Goal: Communication & Community: Answer question/provide support

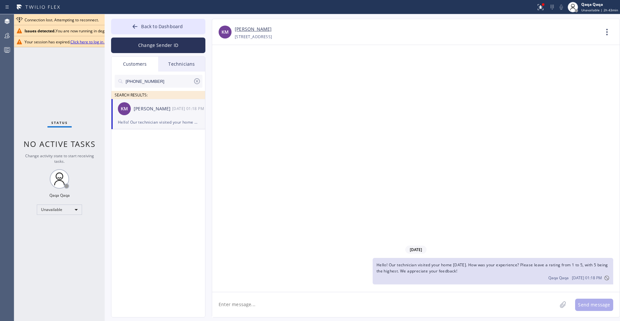
click at [86, 41] on link "Click here to log in again" at bounding box center [92, 41] width 44 height 5
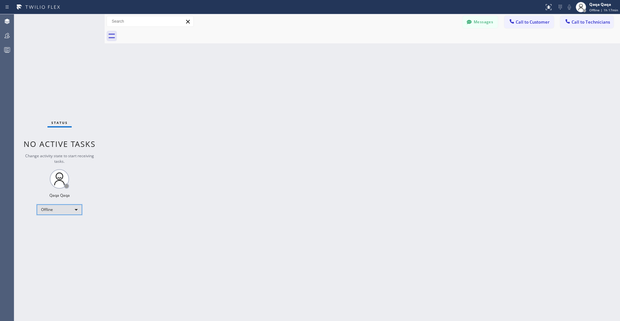
click at [63, 208] on div "Offline" at bounding box center [59, 209] width 45 height 10
click at [68, 231] on li "Unavailable" at bounding box center [59, 235] width 44 height 8
click at [482, 24] on button "Messages" at bounding box center [481, 22] width 36 height 12
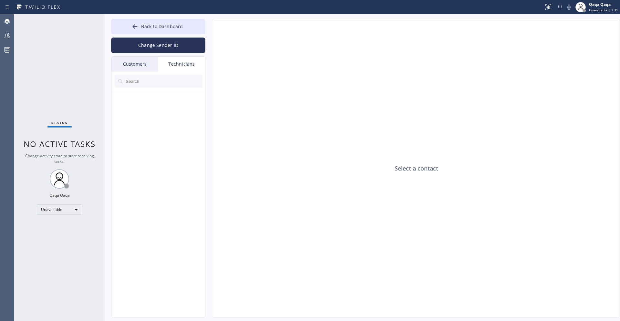
click at [128, 59] on div "Customers" at bounding box center [134, 64] width 47 height 15
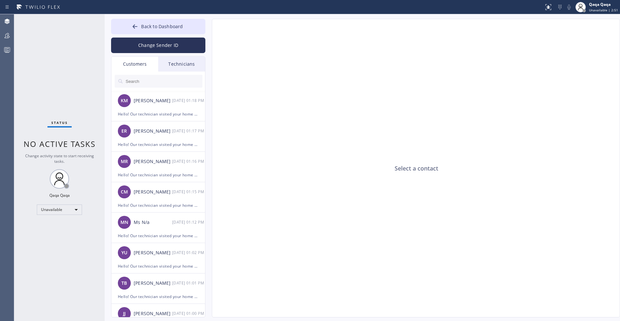
click at [149, 80] on input "text" at bounding box center [164, 81] width 78 height 13
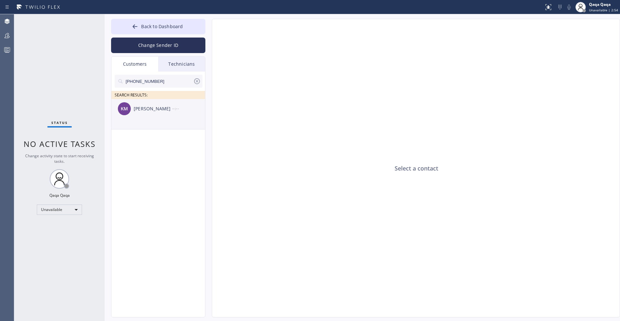
click at [154, 107] on div "[PERSON_NAME]" at bounding box center [153, 108] width 38 height 7
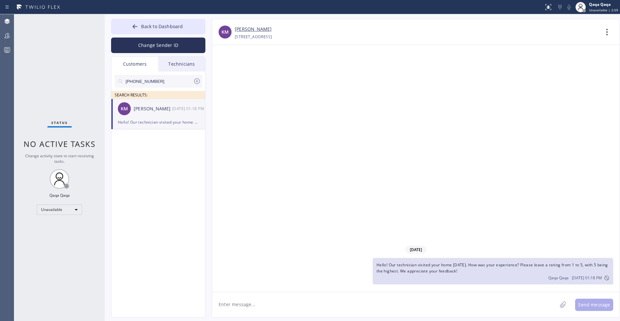
click at [165, 118] on div "Hello! Our technician visited your home [DATE]. How was your experience? Please…" at bounding box center [158, 121] width 81 height 7
click at [153, 79] on input "[PHONE_NUMBER]" at bounding box center [159, 81] width 68 height 13
paste input "714) 876-5391"
type input "(714) 876-5391"
click at [151, 106] on div "Coastland Investments Inc Gil Mahlmeister" at bounding box center [153, 108] width 38 height 7
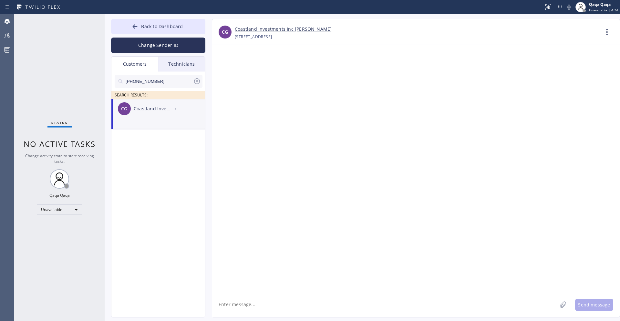
click at [244, 298] on textarea at bounding box center [384, 304] width 345 height 25
paste textarea "Hello! Our technician visited your home [DATE]. How was your experience? Please…"
type textarea "Hello! Our technician visited your home [DATE]. How was your experience? Please…"
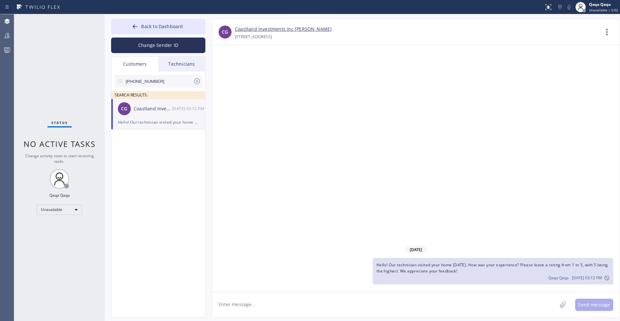
click at [160, 82] on input "(714) 876-5391" at bounding box center [159, 81] width 68 height 13
paste input "text"
paste input "949) 929-2559"
type input "(949) 929-2559"
click at [154, 108] on div "Carol Morrell" at bounding box center [153, 108] width 38 height 7
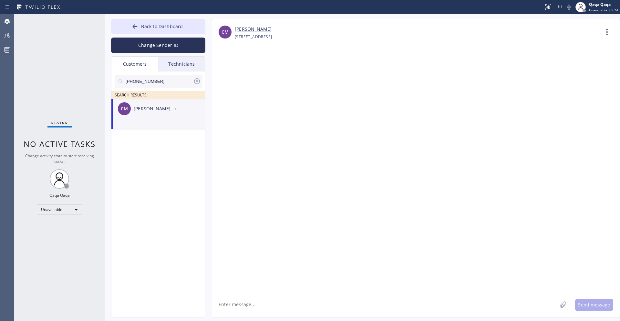
click at [266, 302] on textarea at bounding box center [384, 304] width 345 height 25
paste textarea "Hello! Our technician visited your home [DATE]. How was your experience? Please…"
type textarea "Hello! Our technician visited your home [DATE]. How was your experience? Please…"
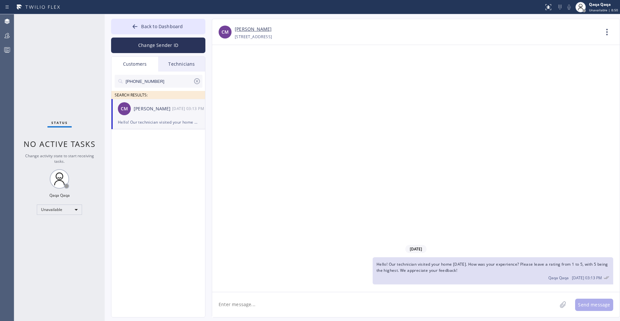
click at [176, 79] on input "(949) 929-2559" at bounding box center [159, 81] width 68 height 13
paste input "562) 858-9210"
type input "(562) 858-9210"
click at [156, 105] on div "Erik Reyes" at bounding box center [153, 108] width 38 height 7
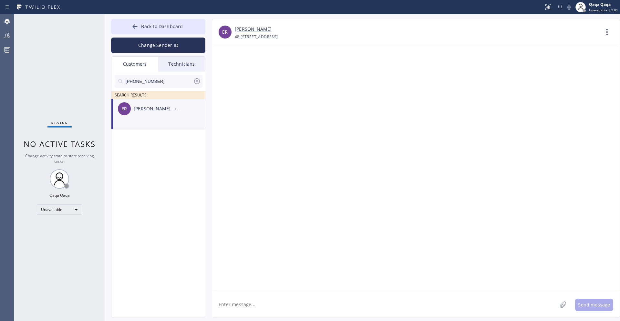
click at [282, 309] on textarea at bounding box center [384, 304] width 345 height 25
paste textarea "Hello! Our technician visited your home [DATE]. How was your experience? Please…"
type textarea "Hello! Our technician visited your home [DATE]. How was your experience? Please…"
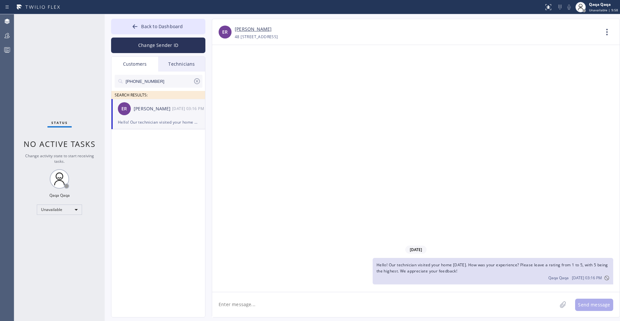
click at [165, 80] on input "(562) 858-9210" at bounding box center [159, 81] width 68 height 13
paste input "10) 332-3951"
type input "(510) 332-3951"
click at [176, 108] on div "--:--" at bounding box center [189, 108] width 34 height 7
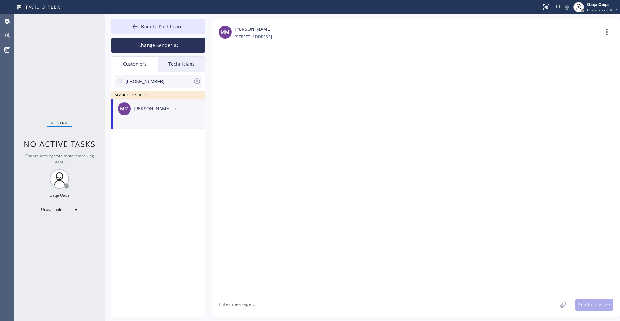
click at [247, 305] on textarea at bounding box center [384, 304] width 345 height 25
paste textarea "Hello! Our technician visited your home [DATE]. How was your experience? Please…"
type textarea "Hello! Our technician visited your home [DATE]. How was your experience? Please…"
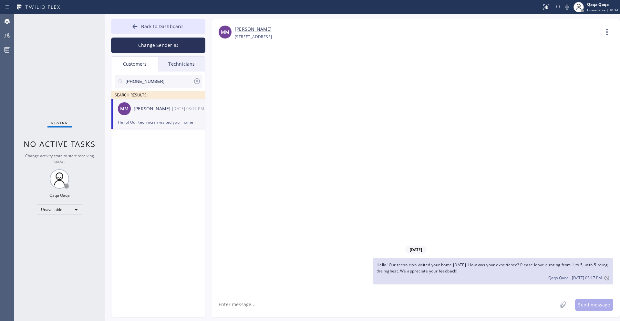
click at [151, 78] on input "(510) 332-3951" at bounding box center [159, 81] width 68 height 13
paste input "435) 602-394"
type input "(435) 602-3941"
click at [143, 107] on div "Greg McNeil" at bounding box center [153, 108] width 38 height 7
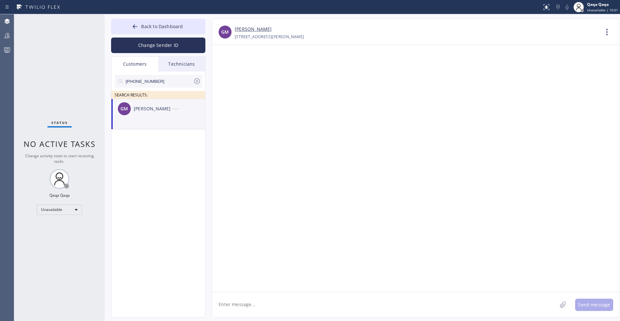
click at [253, 301] on textarea at bounding box center [384, 304] width 345 height 25
paste textarea "Hello! Our technician visited your home [DATE]. How was your experience? Please…"
type textarea "Hello! Our technician visited your home [DATE]. How was your experience? Please…"
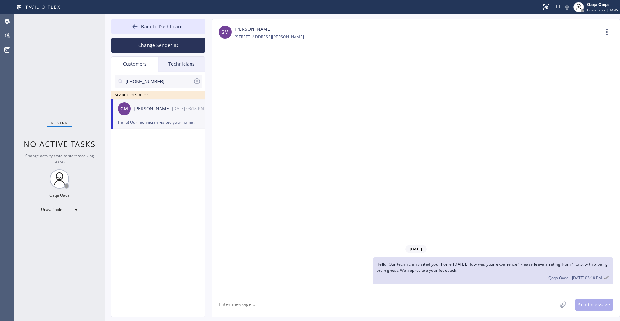
click at [160, 85] on input "(435) 602-3941" at bounding box center [159, 81] width 68 height 13
paste input "80) 231-0330"
click at [146, 109] on div "Paige Hughes" at bounding box center [153, 108] width 38 height 7
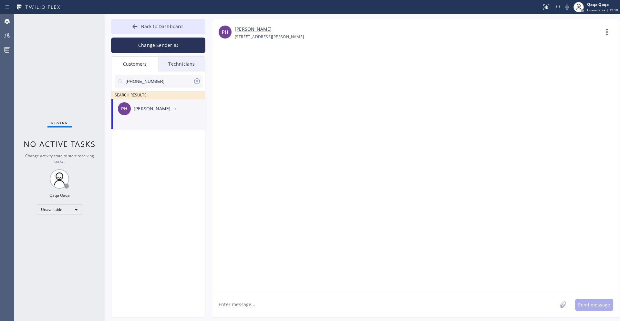
click at [145, 82] on input "(480) 231-0330" at bounding box center [159, 81] width 68 height 13
paste input "76-3708"
type input "(480) 276-3708"
click at [260, 302] on textarea at bounding box center [384, 304] width 345 height 25
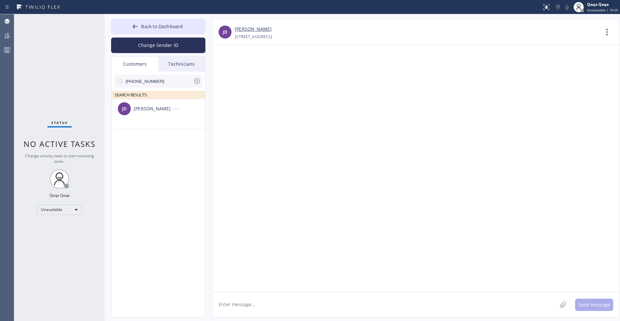
click at [260, 302] on textarea at bounding box center [384, 304] width 345 height 25
paste textarea "Hello! Our technician visited your home [DATE]. How was your experience? Please…"
type textarea "Hello! Our technician visited your home [DATE]. How was your experience? Please…"
click at [198, 79] on icon at bounding box center [197, 81] width 8 height 8
click at [174, 81] on input "text" at bounding box center [164, 81] width 78 height 13
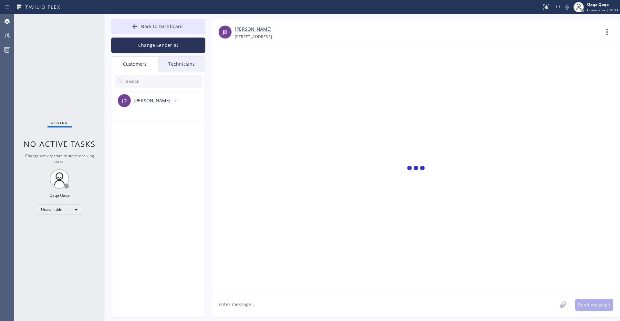
paste input "Hello! Our technician visited your home today. How was your experience? Please …"
type input "Hello! Our technician visited your home today. How was your experience? Please …"
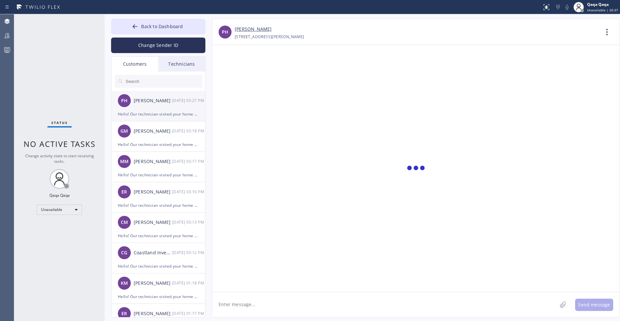
click at [149, 105] on div "PH Paige Hughes 09/04 03:27 PM" at bounding box center [158, 100] width 94 height 19
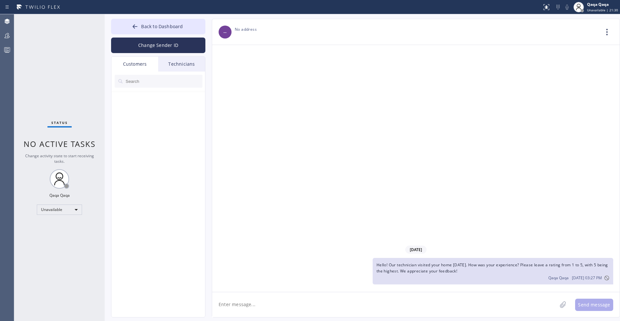
click at [143, 79] on input "text" at bounding box center [164, 81] width 78 height 13
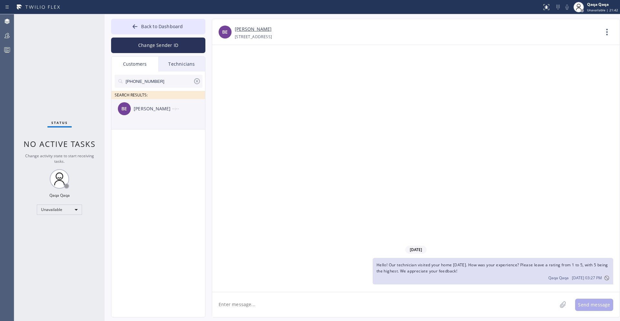
click at [179, 108] on div "--:--" at bounding box center [189, 108] width 34 height 7
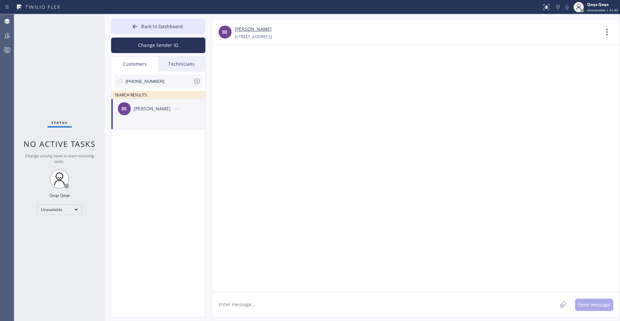
click at [262, 300] on textarea at bounding box center [384, 304] width 345 height 25
paste textarea "(480) 600-7255"
type textarea "(480) 600-7255"
click at [239, 302] on textarea at bounding box center [384, 304] width 345 height 25
paste textarea "Hello! Our technician visited your home [DATE]. How was your experience? Please…"
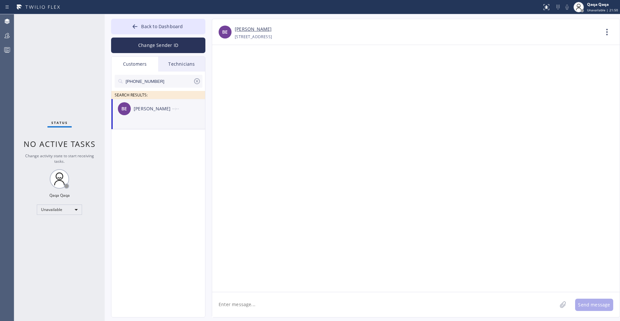
type textarea "Hello! Our technician visited your home [DATE]. How was your experience? Please…"
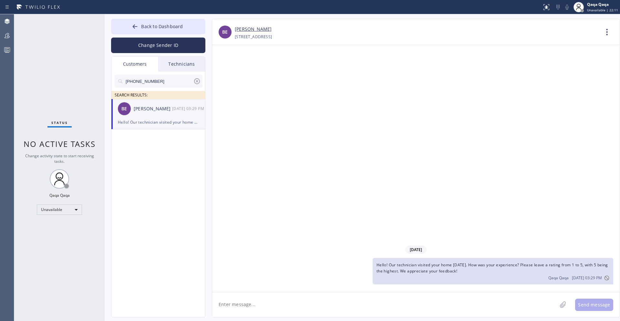
click at [149, 82] on input "(480) 600-7255" at bounding box center [159, 81] width 68 height 13
paste input "480"
paste input "749-9469"
type input "(480) 749-9469"
click at [161, 107] on div "Jolene Fetters" at bounding box center [153, 108] width 38 height 7
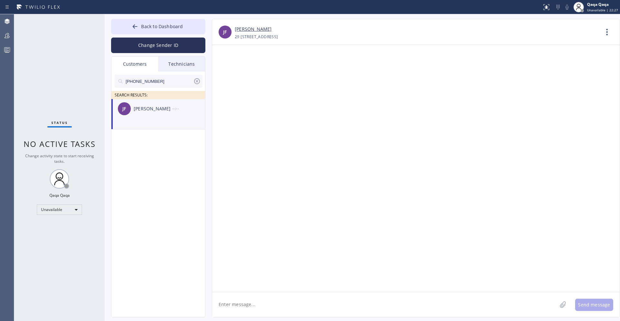
click at [246, 310] on textarea at bounding box center [384, 304] width 345 height 25
paste textarea "Hello! Our technician visited your home [DATE]. How was your experience? Please…"
type textarea "Hello! Our technician visited your home [DATE]. How was your experience? Please…"
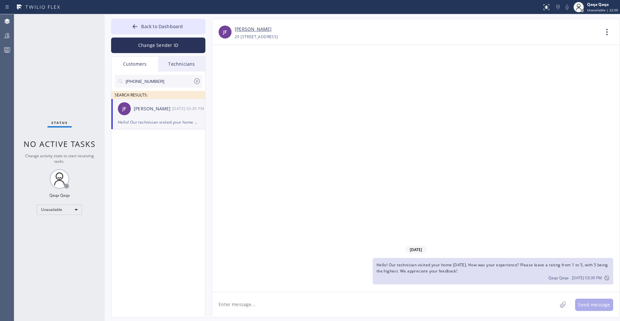
click at [150, 82] on input "(480) 749-9469" at bounding box center [159, 81] width 68 height 13
paste input "832) 474-4448"
type input "(832) 474-4448"
click at [146, 113] on div "BW Brett Wintersteen --:--" at bounding box center [158, 108] width 94 height 19
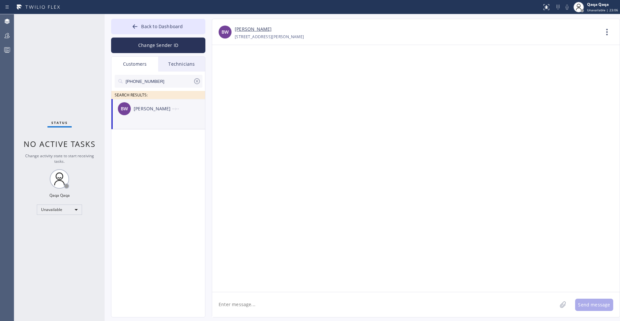
click at [226, 301] on textarea at bounding box center [384, 304] width 345 height 25
paste textarea "Hello! Our technician visited your home [DATE]. How was your experience? Please…"
type textarea "Hello! Our technician visited your home [DATE]. How was your experience? Please…"
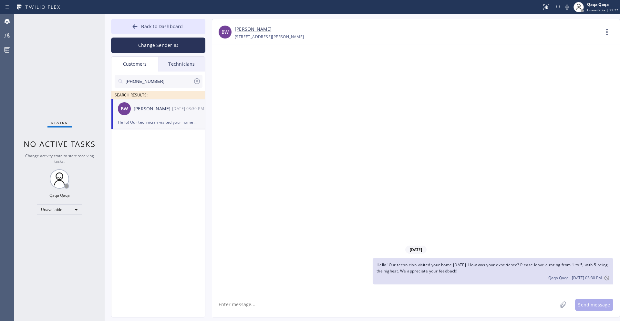
click at [172, 79] on input "(832) 474-4448" at bounding box center [159, 81] width 68 height 13
paste input "702) 542-4419"
type input "(702) 542-4419"
click at [167, 115] on div "ES Emery Smith --:--" at bounding box center [158, 108] width 94 height 19
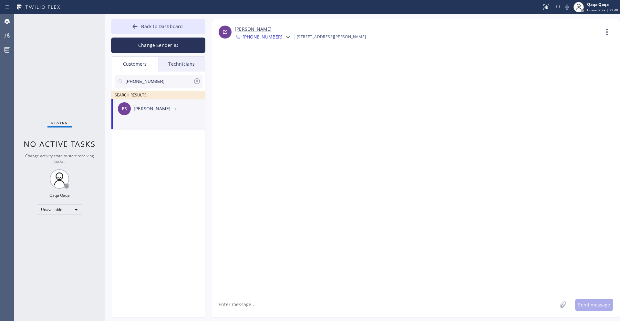
click at [266, 297] on textarea at bounding box center [384, 304] width 345 height 25
paste textarea "(702) 542-4419"
type textarea "(702) 542-4419"
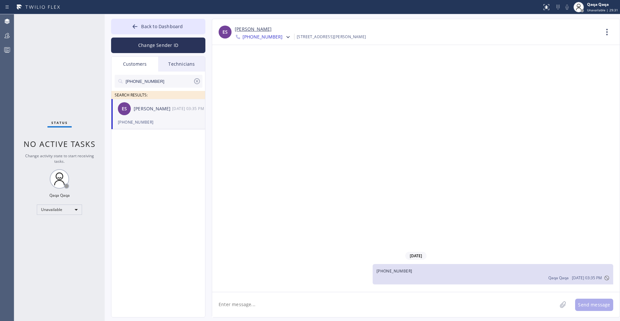
click at [162, 82] on input "(702) 542-4419" at bounding box center [159, 81] width 68 height 13
paste input "310) 795-9222"
click at [148, 111] on div "Rob Kobacs" at bounding box center [153, 108] width 38 height 7
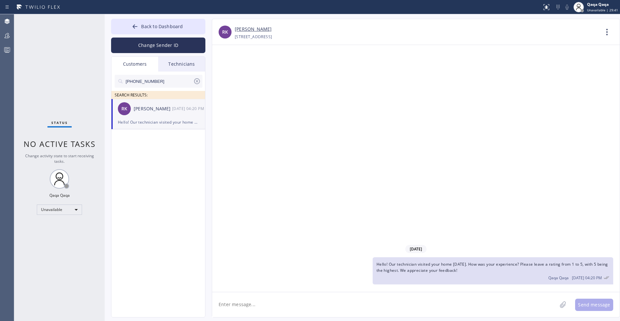
click at [143, 111] on div "Rob Kobacs" at bounding box center [153, 108] width 38 height 7
click at [160, 81] on input "(310) 795-9222" at bounding box center [159, 81] width 68 height 13
paste input "760) 277-3468"
type input "(760) 277-3468"
click at [156, 110] on div "Susan Baldridge" at bounding box center [153, 108] width 38 height 7
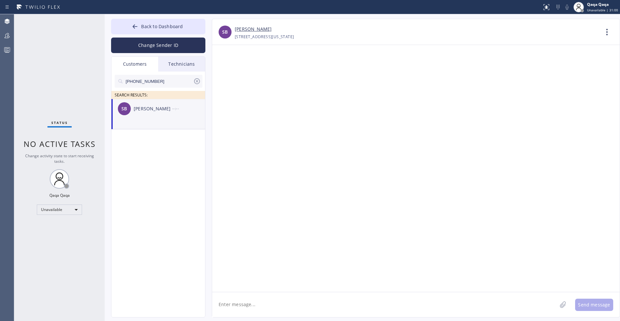
click at [258, 305] on textarea at bounding box center [384, 304] width 345 height 25
paste textarea "Hello! Our technician visited your home [DATE]. How was your experience? Please…"
type textarea "Hello! Our technician visited your home [DATE]. How was your experience? Please…"
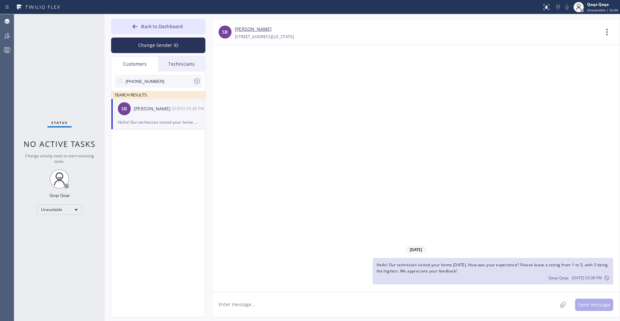
click at [156, 80] on input "(760) 277-3468" at bounding box center [159, 81] width 68 height 13
paste input "415) 595-5720"
type input "(415) 595-5720"
click at [150, 108] on div "Chad Givens" at bounding box center [153, 108] width 38 height 7
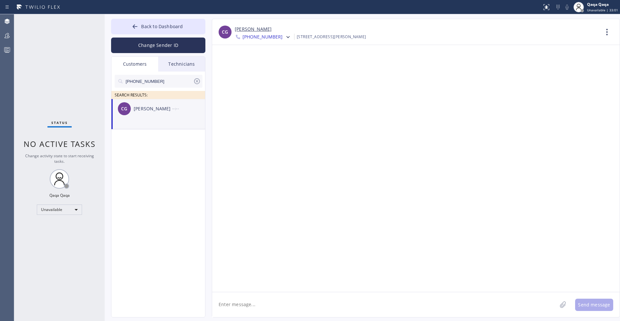
click at [229, 303] on textarea at bounding box center [384, 304] width 345 height 25
paste textarea "Hello! Our technician visited your home [DATE]. How was your experience? Please…"
type textarea "Hello! Our technician visited your home [DATE]. How was your experience? Please…"
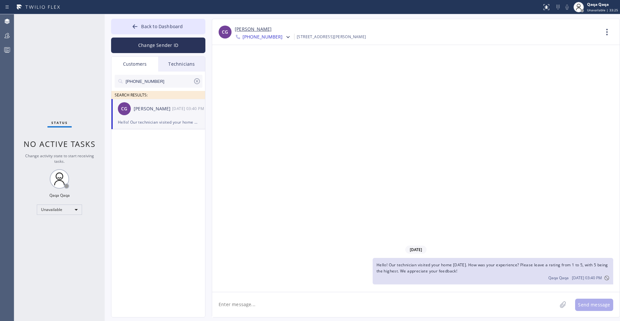
click at [165, 80] on input "(415) 595-5720" at bounding box center [159, 81] width 68 height 13
paste input "760) 521-7613"
type input "(760) 521-7613"
click at [156, 105] on div "Andrea Overend" at bounding box center [153, 108] width 38 height 7
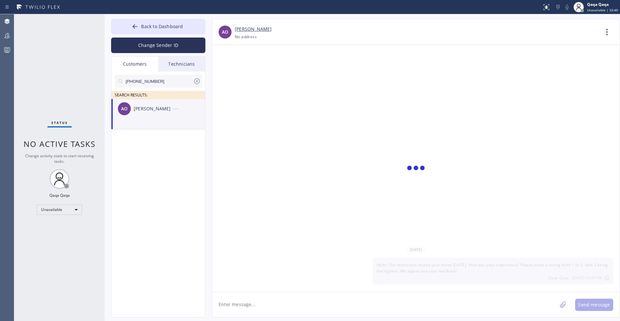
click at [231, 302] on textarea at bounding box center [384, 304] width 345 height 25
paste textarea "Hello! Our technician visited your home [DATE]. How was your experience? Please…"
type textarea "Hello! Our technician visited your home [DATE]. How was your experience? Please…"
click at [196, 80] on icon at bounding box center [197, 81] width 6 height 6
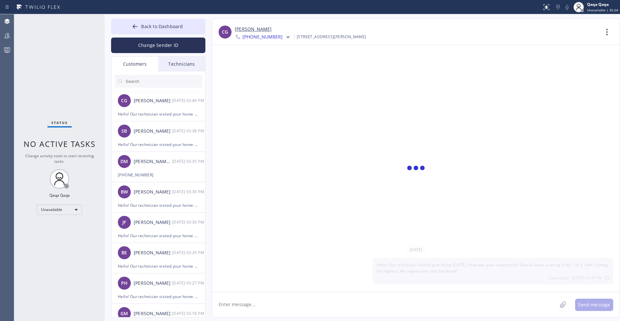
click at [147, 80] on input "text" at bounding box center [164, 81] width 78 height 13
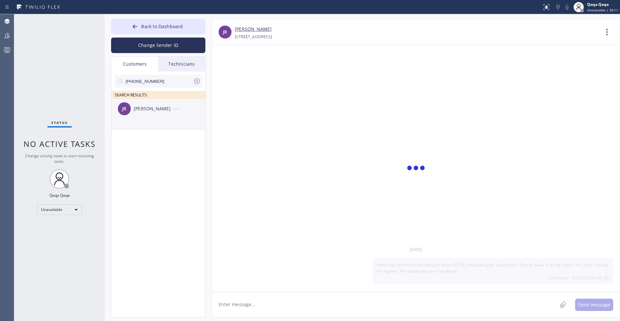
click at [182, 109] on div "--:--" at bounding box center [189, 108] width 34 height 7
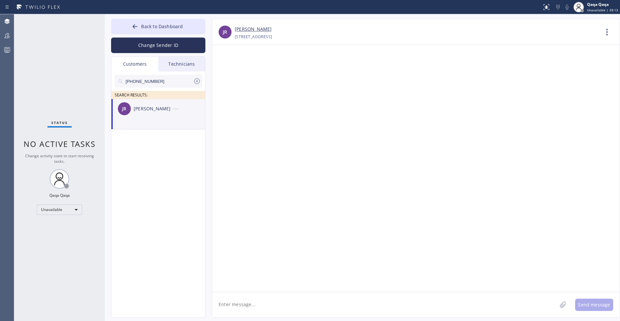
click at [247, 304] on textarea at bounding box center [384, 304] width 345 height 25
paste textarea "Hello! Our technician visited your home [DATE]. How was your experience? Please…"
type textarea "Hello! Our technician visited your home [DATE]. How was your experience? Please…"
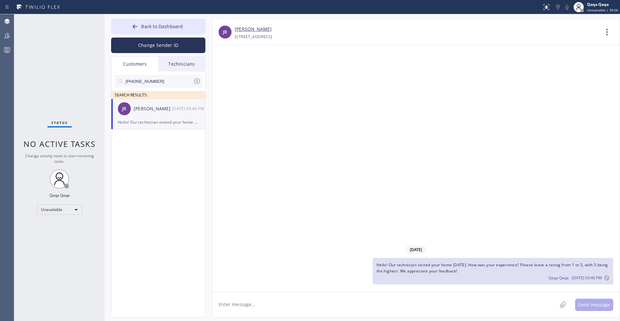
click at [164, 81] on input "(425) 213-3299" at bounding box center [159, 81] width 68 height 13
paste input "206) 579-5997"
type input "(206) 579-5997"
click at [143, 110] on div "Susan Janke" at bounding box center [153, 108] width 38 height 7
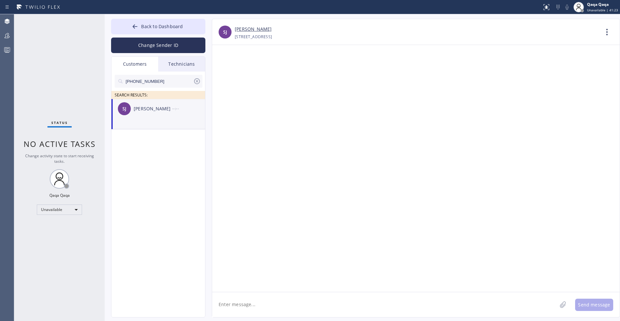
click at [253, 305] on textarea at bounding box center [384, 304] width 345 height 25
paste textarea "Hello! Our technician visited your home [DATE]. How was your experience? Please…"
type textarea "Hello! Our technician visited your home [DATE]. How was your experience? Please…"
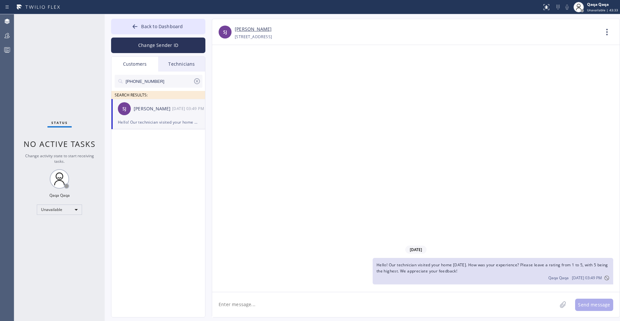
click at [152, 123] on div "Hello! Our technician visited your home [DATE]. How was your experience? Please…" at bounding box center [158, 121] width 81 height 7
click at [156, 80] on input "(206) 579-5997" at bounding box center [159, 81] width 68 height 13
paste input "730-8876"
type input "(206) 730-8876"
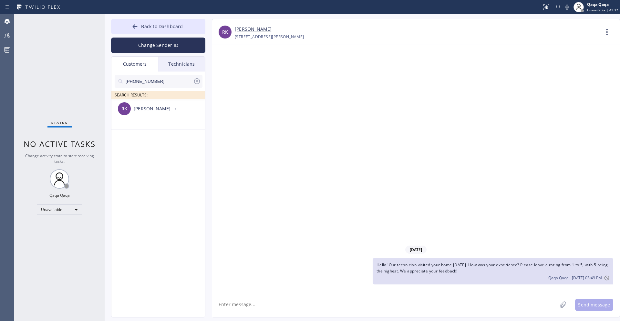
click at [148, 113] on div "RK Randy Koehler --:--" at bounding box center [158, 108] width 94 height 19
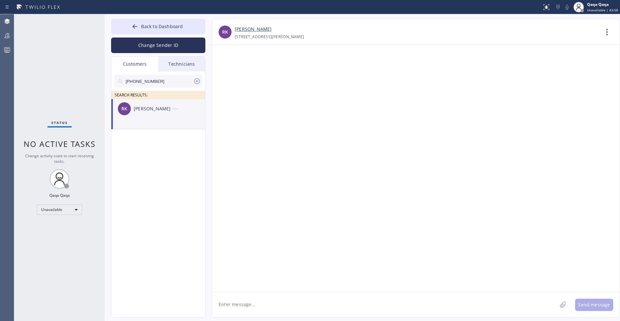
click at [150, 113] on div "RK Randy Koehler --:--" at bounding box center [158, 108] width 94 height 19
click at [230, 309] on textarea at bounding box center [384, 304] width 345 height 25
paste textarea "Hello! Our technician visited your home [DATE]. How was your experience? Please…"
type textarea "Hello! Our technician visited your home [DATE]. How was your experience? Please…"
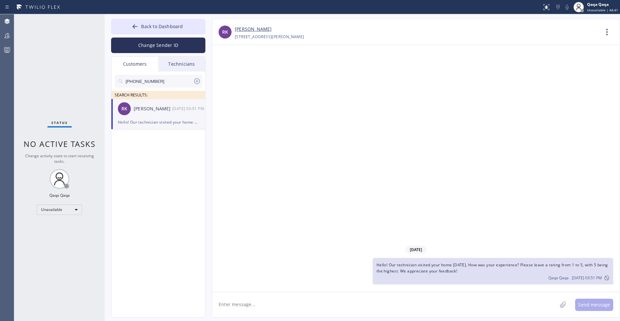
click at [158, 84] on input "(206) 730-8876" at bounding box center [159, 81] width 68 height 13
paste input "53) 579-4411"
type input "(253) 579-4411"
click at [154, 110] on div "Joan Marconi" at bounding box center [153, 108] width 38 height 7
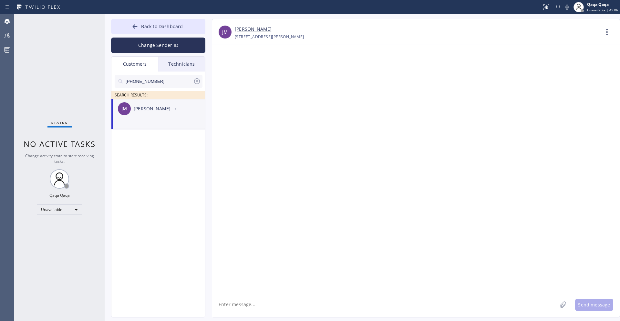
click at [250, 304] on textarea at bounding box center [384, 304] width 345 height 25
paste textarea "Hello! Our technician visited your home [DATE]. How was your experience? Please…"
type textarea "Hello! Our technician visited your home [DATE]. How was your experience? Please…"
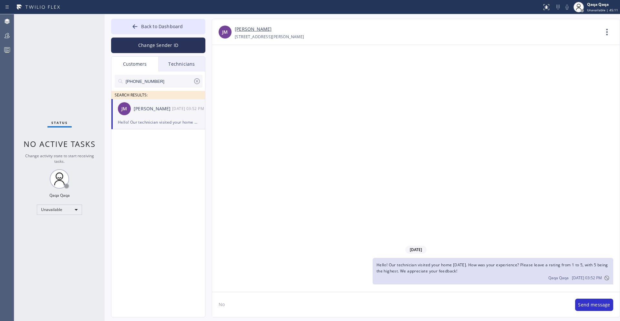
type textarea "N"
click at [157, 83] on input "(253) 579-4411" at bounding box center [159, 81] width 68 height 13
paste input "06) 265-2466"
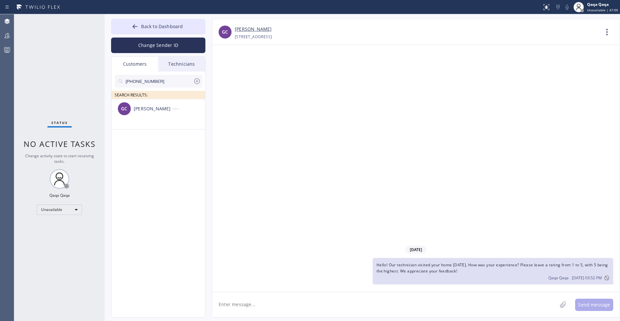
paste input "707) 347-6273"
type input "(707) 347-6273"
click at [167, 110] on div "Brad Forsyth" at bounding box center [153, 108] width 38 height 7
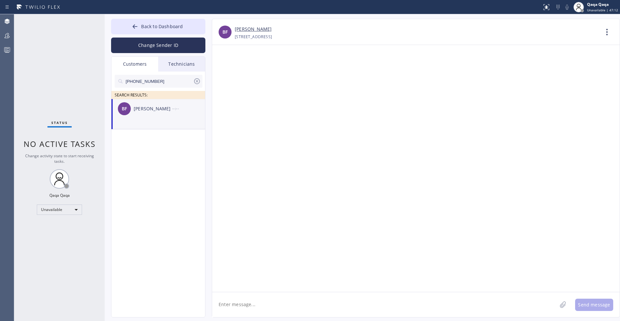
click at [235, 310] on textarea at bounding box center [384, 304] width 345 height 25
paste textarea "Hello! Our technician visited your home [DATE]. How was your experience? Please…"
type textarea "Hello! Our technician visited your home [DATE]. How was your experience? Please…"
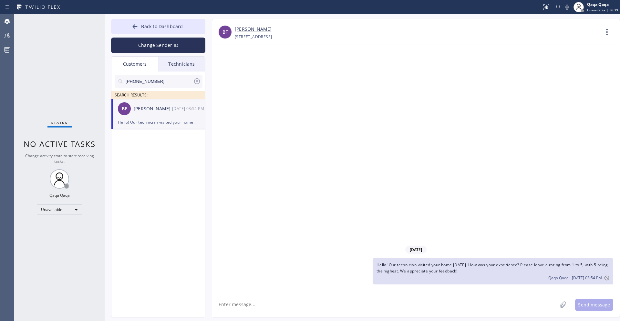
click at [167, 80] on input "(707) 347-6273" at bounding box center [159, 81] width 68 height 13
paste input "206) 818-8965"
type input "(206) 818-8965"
click at [163, 108] on div "Danielle Quick" at bounding box center [153, 108] width 38 height 7
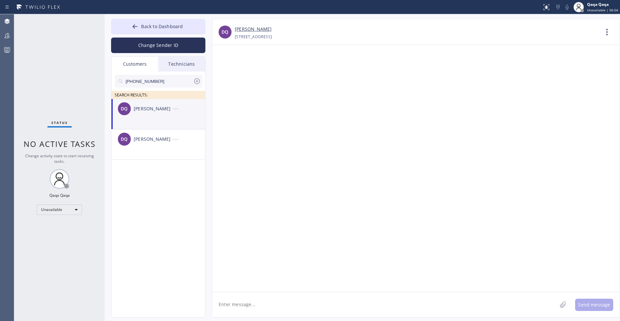
click at [275, 300] on textarea at bounding box center [384, 304] width 345 height 25
paste textarea "Hello! Our technician visited your home [DATE]. How was your experience? Please…"
type textarea "Hello! Our technician visited your home [DATE]. How was your experience? Please…"
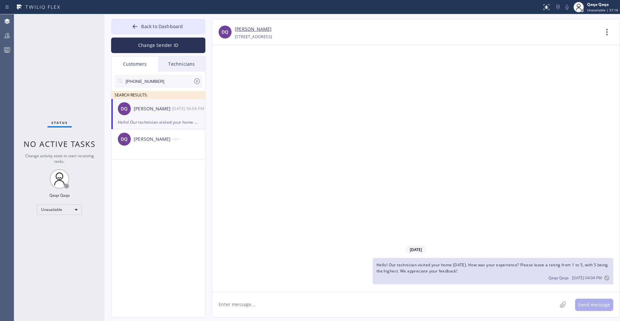
click at [160, 81] on input "(206) 818-8965" at bounding box center [159, 81] width 68 height 13
paste input "408) 761-5137"
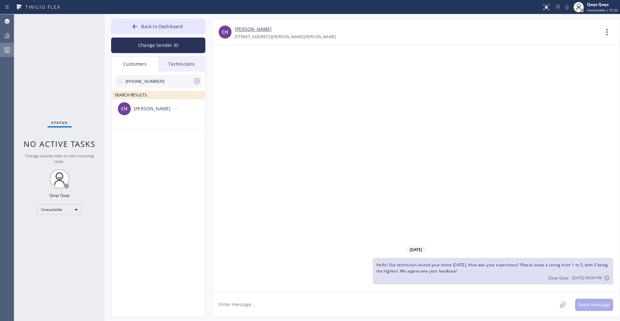
type input "(408) 761-5137"
click at [138, 103] on div "CH Collin Hovey --:--" at bounding box center [158, 108] width 94 height 19
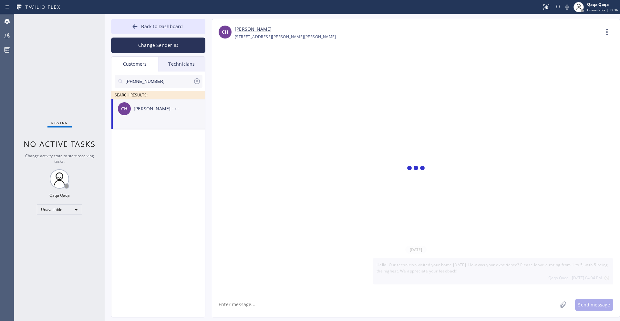
click at [256, 296] on textarea at bounding box center [384, 304] width 345 height 25
paste textarea "Hello! Our technician visited your home [DATE]. How was your experience? Please…"
type textarea "Hello! Our technician visited your home [DATE]. How was your experience? Please…"
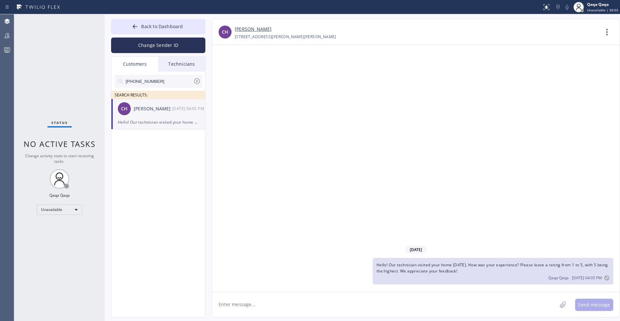
click at [155, 81] on input "(408) 761-5137" at bounding box center [159, 81] width 68 height 13
paste input "650) 303-3316"
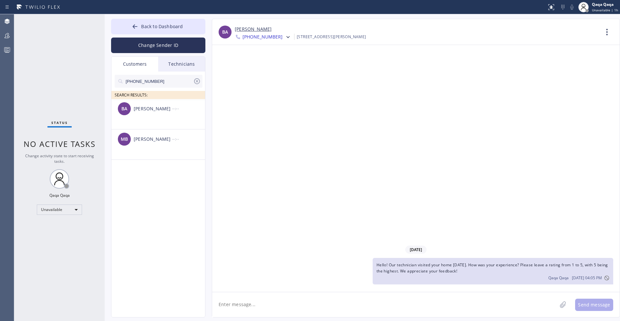
click at [167, 81] on input "(650) 303-3316" at bounding box center [159, 81] width 68 height 13
paste input "973) 580-1944"
type input "(973) 580-1944"
click at [169, 108] on div "Christine Lachman" at bounding box center [153, 108] width 38 height 7
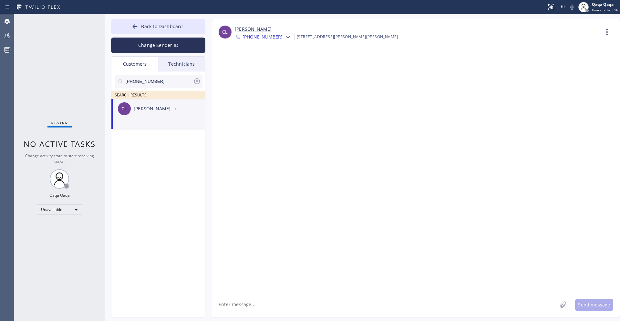
click at [137, 103] on div "CL Christine Lachman --:--" at bounding box center [158, 108] width 94 height 19
click at [284, 298] on textarea at bounding box center [384, 304] width 345 height 25
paste textarea "Hello! Our technician visited your home [DATE]. How was your experience? Please…"
type textarea "Hello! Our technician visited your home [DATE]. How was your experience? Please…"
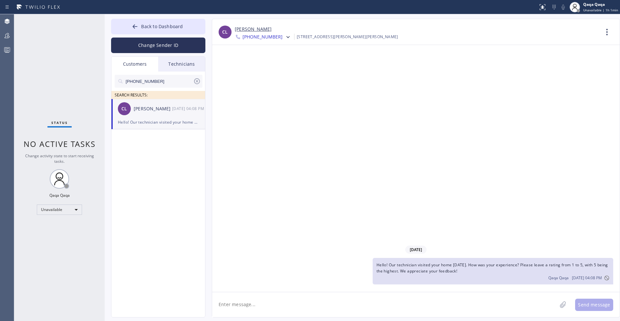
click at [168, 78] on input "(973) 580-1944" at bounding box center [159, 81] width 68 height 13
paste input "385) 199-0949"
type input "(385) 199-0949"
click at [170, 108] on div "Orla Kavanagh" at bounding box center [153, 108] width 38 height 7
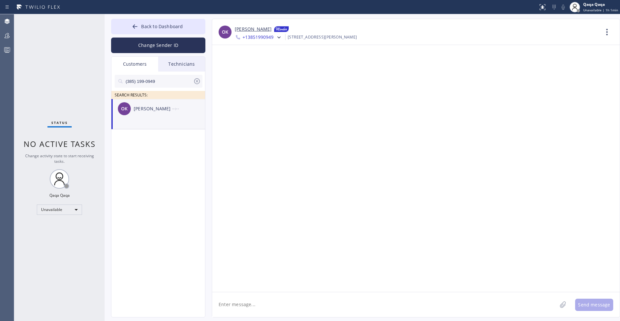
click at [277, 310] on textarea at bounding box center [384, 304] width 345 height 25
paste textarea "Hello! Our technician visited your home [DATE]. How was your experience? Please…"
type textarea "Hello! Our technician visited your home [DATE]. How was your experience? Please…"
click at [197, 81] on icon at bounding box center [197, 81] width 6 height 6
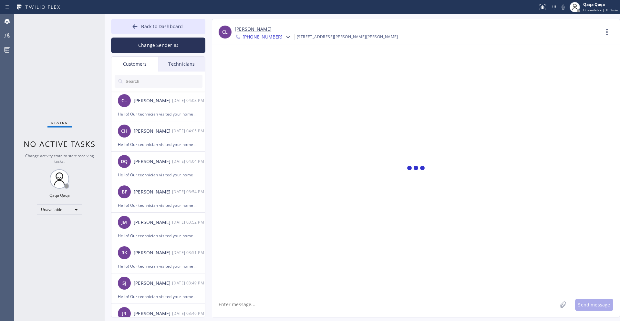
click at [152, 80] on input "text" at bounding box center [164, 81] width 78 height 13
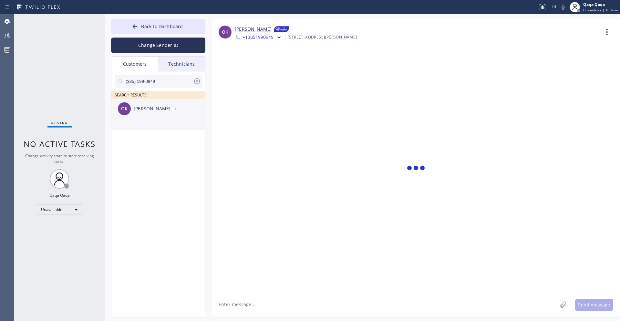
click at [159, 107] on div "Orla Kavanagh" at bounding box center [153, 108] width 38 height 7
click at [245, 306] on textarea at bounding box center [384, 304] width 345 height 25
paste textarea "Hello! Our technician visited your home [DATE]. How was your experience? Please…"
type textarea "Hello! Our technician visited your home [DATE]. How was your experience? Please…"
click at [198, 81] on icon at bounding box center [197, 81] width 8 height 8
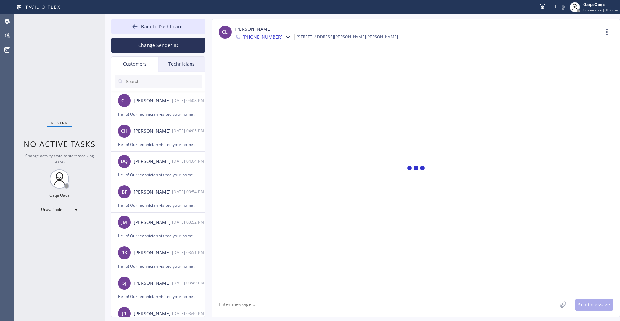
click at [145, 80] on input "text" at bounding box center [164, 81] width 78 height 13
click at [149, 104] on div "Christine Lachman" at bounding box center [153, 100] width 38 height 7
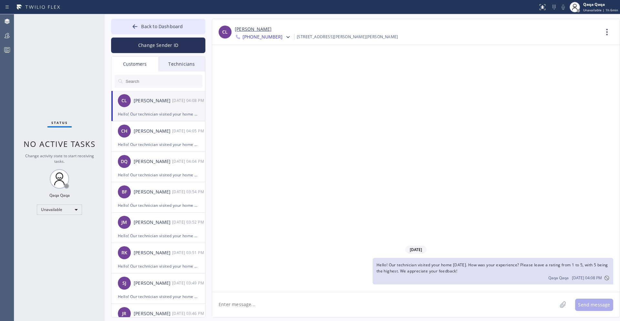
click at [140, 83] on input "text" at bounding box center [164, 81] width 78 height 13
paste input "Hello! Our technician visited your home today. How was your experience? Please …"
type input "Hello! Our technician visited your home today. How was your experience? Please …"
click at [154, 80] on input "text" at bounding box center [164, 81] width 78 height 13
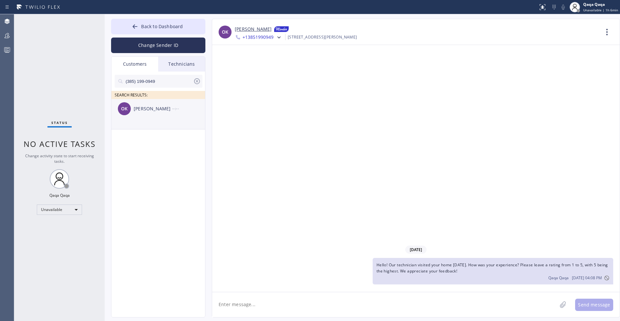
click at [156, 112] on div "Orla Kavanagh" at bounding box center [153, 108] width 38 height 7
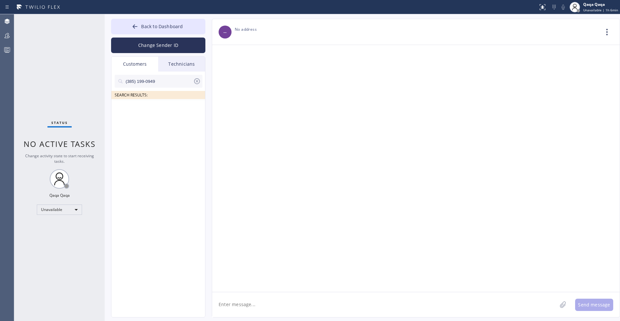
click at [165, 81] on input "(385) 199-0949" at bounding box center [159, 81] width 68 height 13
click at [165, 80] on input "(385) 199-0949" at bounding box center [159, 81] width 68 height 13
paste input "408) 500-2251"
type input "(408) 500-2251"
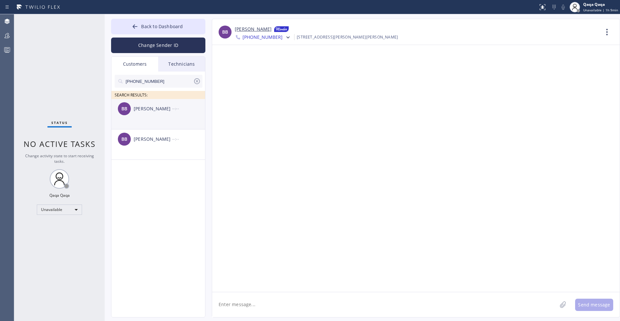
click at [162, 111] on div "Barbara Bowman" at bounding box center [153, 108] width 38 height 7
click at [246, 302] on textarea at bounding box center [384, 304] width 345 height 25
paste textarea "Hello! Our technician visited your home [DATE]. How was your experience? Please…"
type textarea "Hello! Our technician visited your home [DATE]. How was your experience? Please…"
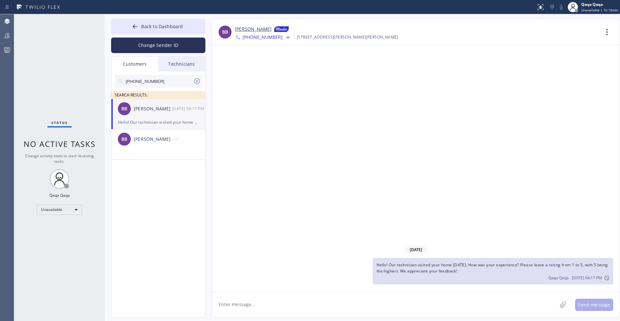
click at [160, 81] on input "(408) 500-2251" at bounding box center [159, 81] width 68 height 13
paste input "867-2576"
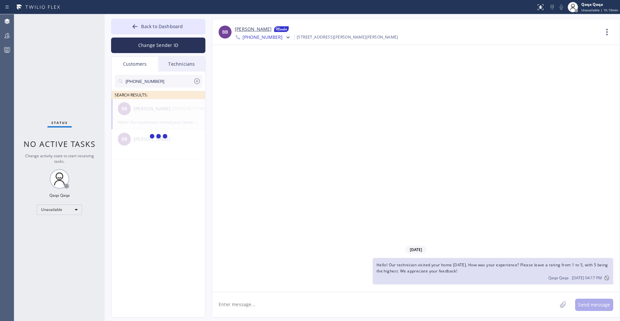
type input "(408) 867-2576"
click at [155, 105] on div "John Black" at bounding box center [153, 108] width 38 height 7
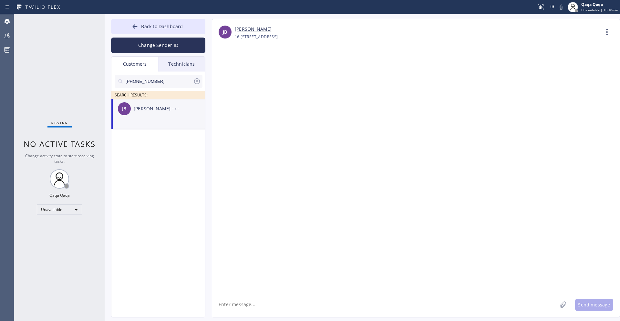
click at [241, 313] on textarea at bounding box center [384, 304] width 345 height 25
paste textarea "Hello! Our technician visited your home [DATE]. How was your experience? Please…"
type textarea "Hello! Our technician visited your home [DATE]. How was your experience? Please…"
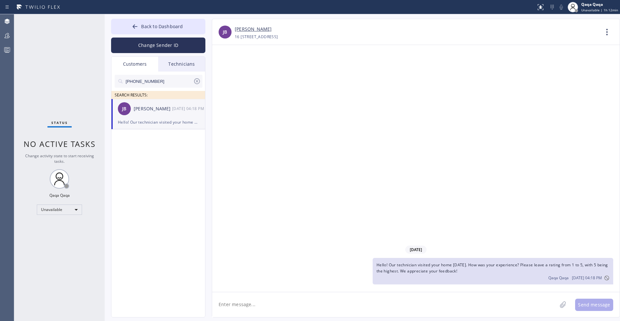
click at [173, 82] on input "(408) 867-2576" at bounding box center [159, 81] width 68 height 13
paste input "398-3351"
type input "(408) 398-3351"
click at [159, 111] on div "Charmaine Andre" at bounding box center [153, 108] width 38 height 7
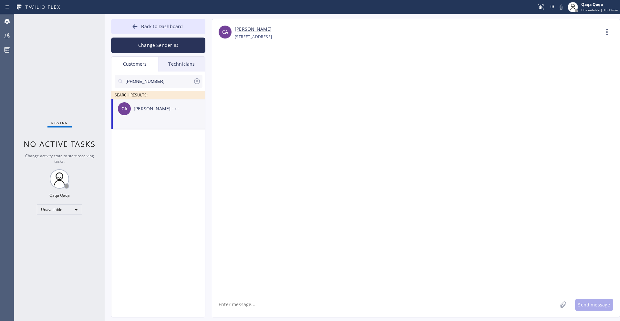
click at [235, 307] on textarea at bounding box center [384, 304] width 345 height 25
paste textarea "Hello! Our technician visited your home [DATE]. How was your experience? Please…"
type textarea "Hello! Our technician visited your home [DATE]. How was your experience? Please…"
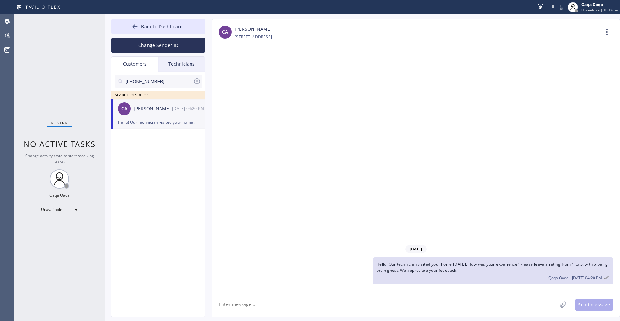
click at [171, 83] on input "(408) 398-3351" at bounding box center [159, 81] width 68 height 13
paste input "510) 390-1414"
type input "(510) 390-1414"
click at [143, 111] on div "Ted Bielen" at bounding box center [153, 108] width 38 height 7
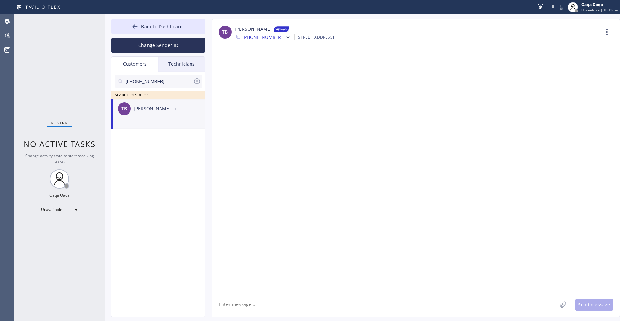
click at [249, 305] on textarea at bounding box center [384, 304] width 345 height 25
paste textarea "Hello! Our technician visited your home [DATE]. How was your experience? Please…"
type textarea "Hello! Our technician visited your home [DATE]. How was your experience? Please…"
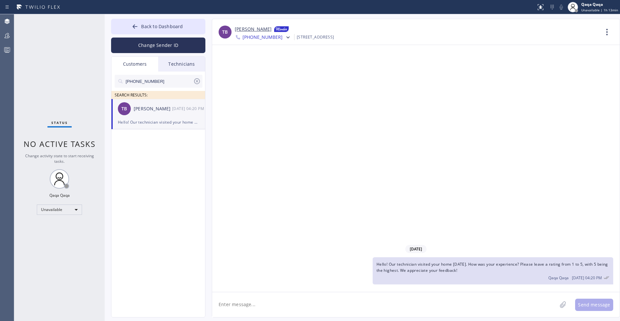
click at [162, 83] on input "(510) 390-1414" at bounding box center [159, 81] width 68 height 13
paste input "650) 533-8666"
click at [182, 80] on input "(650) 533-8666" at bounding box center [159, 81] width 68 height 13
paste input "954) 649-2567"
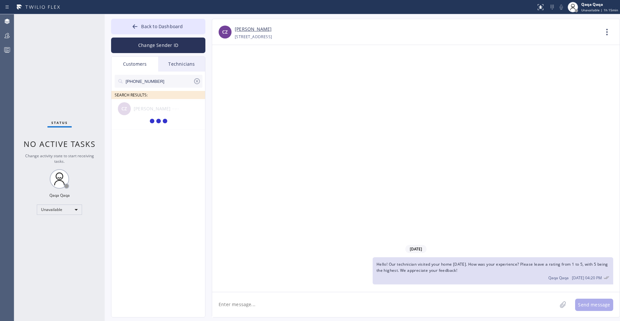
type input "(954) 649-2567"
click at [162, 113] on div "JA Jason Aryshka --:--" at bounding box center [158, 108] width 94 height 19
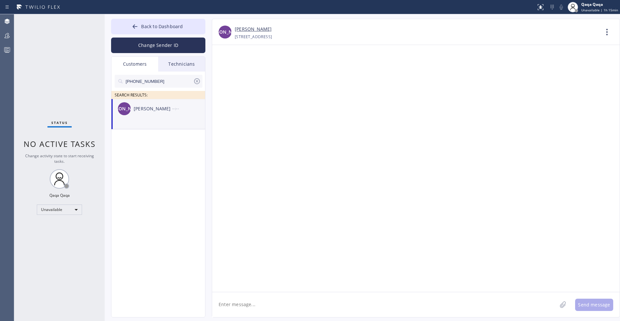
click at [235, 302] on textarea at bounding box center [384, 304] width 345 height 25
paste textarea "Hello! Our technician visited your home [DATE]. How was your experience? Please…"
type textarea "Hello! Our technician visited your home [DATE]. How was your experience? Please…"
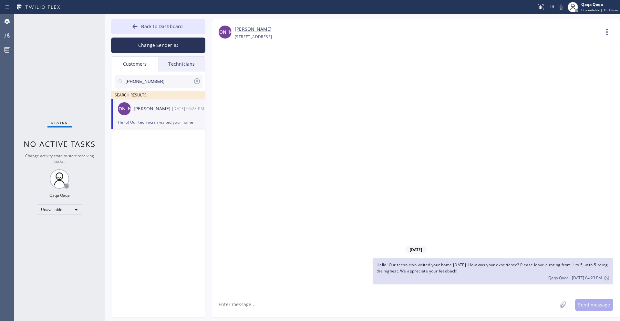
click at [171, 77] on input "(954) 649-2567" at bounding box center [159, 81] width 68 height 13
paste input "718) 309-6174"
type input "(718) 309-6174"
click at [167, 107] on div "Antarul Circa" at bounding box center [153, 108] width 38 height 7
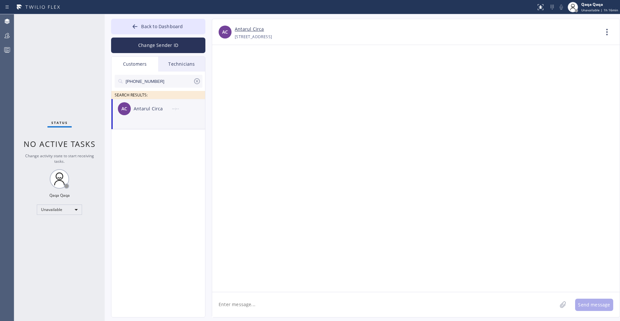
click at [232, 313] on textarea at bounding box center [384, 304] width 345 height 25
paste textarea "Hello! Our technician visited your home [DATE]. How was your experience? Please…"
type textarea "Hello! Our technician visited your home [DATE]. How was your experience? Please…"
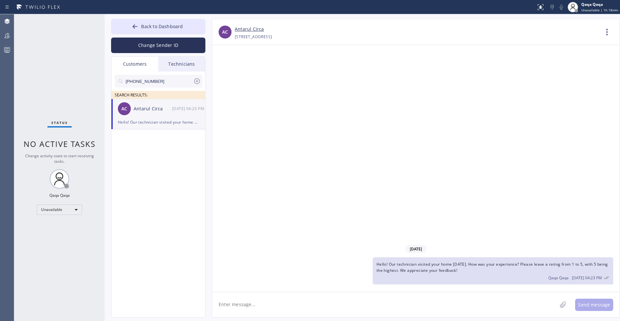
click at [175, 78] on input "(718) 309-6174" at bounding box center [159, 81] width 68 height 13
paste input "561) 298-3703"
type input "(561) 298-3703"
click at [150, 106] on div "Margorie Hecht" at bounding box center [153, 108] width 38 height 7
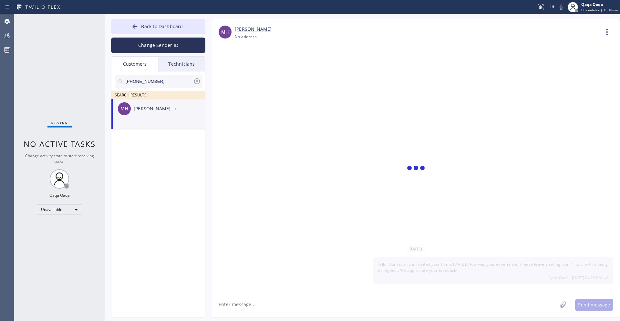
click at [230, 300] on textarea at bounding box center [384, 304] width 345 height 25
paste textarea "Hello! Our technician visited your home [DATE]. How was your experience? Please…"
type textarea "Hello! Our technician visited your home [DATE]. How was your experience? Please…"
click at [146, 80] on input "(561) 298-3703" at bounding box center [159, 81] width 68 height 13
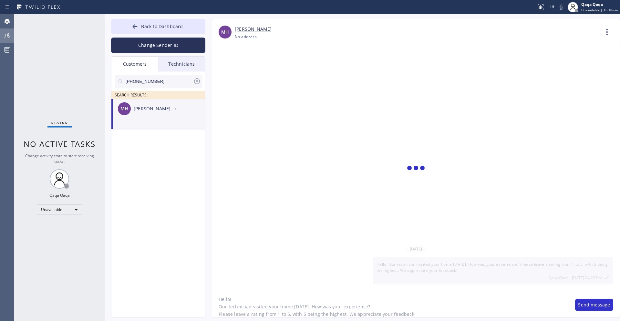
paste input "954) 432-3100"
type input "(954) 432-3100"
click at [140, 111] on div "Craig Macauley" at bounding box center [153, 108] width 38 height 7
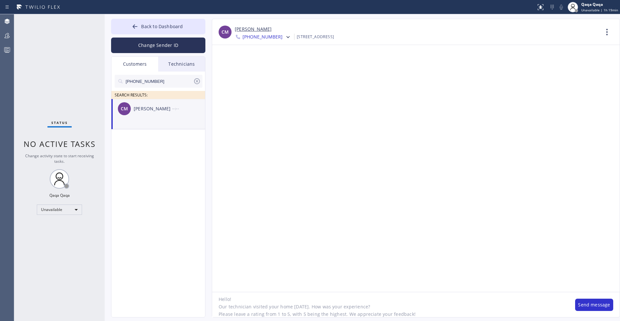
click at [270, 313] on textarea "Hello! Our technician visited your home [DATE]. How was your experience? Please…" at bounding box center [390, 304] width 357 height 25
click at [495, 298] on textarea "Hello! Our technician visited your home [DATE]. How was your experience? Please…" at bounding box center [390, 304] width 357 height 25
click at [599, 302] on button "Send message" at bounding box center [595, 304] width 38 height 12
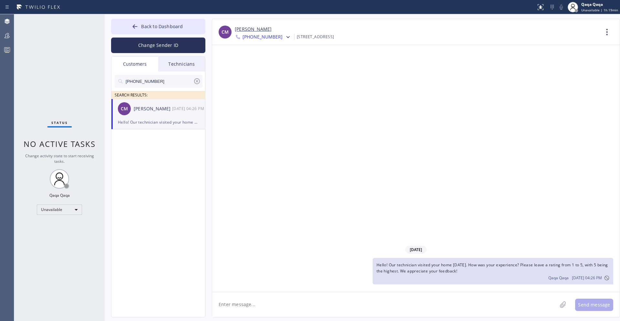
click at [141, 82] on input "(954) 432-3100" at bounding box center [159, 81] width 68 height 13
paste input "415) 533-371"
click at [140, 108] on div "Melinda Homola" at bounding box center [153, 108] width 38 height 7
click at [253, 302] on textarea at bounding box center [384, 304] width 345 height 25
click at [160, 114] on div "MH Melinda Homola 09/03 02:22 PM" at bounding box center [158, 108] width 94 height 19
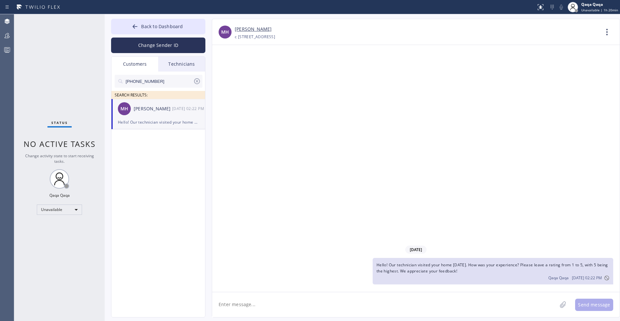
click at [160, 81] on input "(415) 533-3710" at bounding box center [159, 81] width 68 height 13
paste input "773) 787-3487"
type input "(773) 787-3487"
click at [161, 112] on div "Suhana Naveed" at bounding box center [153, 108] width 38 height 7
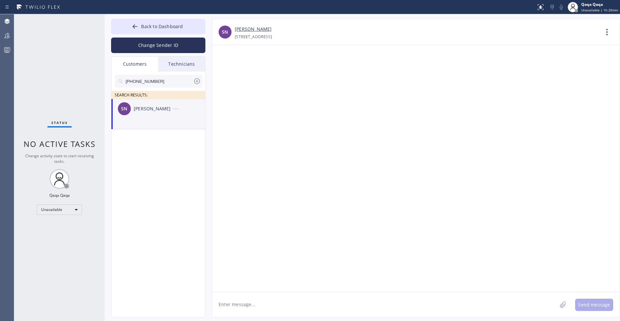
click at [259, 300] on textarea at bounding box center [384, 304] width 345 height 25
paste textarea "Hello! Our technician visited your home [DATE]. How was your experience? Please…"
type textarea "Hello! Our technician visited your home [DATE]. How was your experience? Please…"
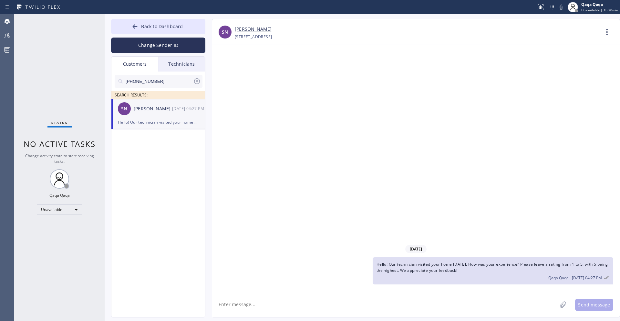
click at [150, 80] on input "(773) 787-3487" at bounding box center [159, 81] width 68 height 13
paste input "847) 946-2425"
type input "(847) 946-2425"
click at [147, 113] on div "TA Thomas Anderson --:--" at bounding box center [158, 108] width 94 height 19
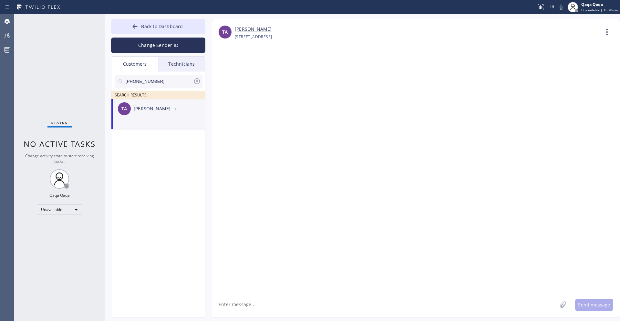
click at [256, 300] on textarea at bounding box center [384, 304] width 345 height 25
paste textarea "Hello! Our technician visited your home [DATE]. How was your experience? Please…"
type textarea "Hello! Our technician visited your home [DATE]. How was your experience? Please…"
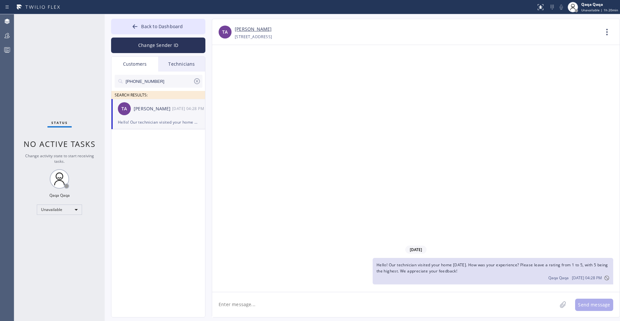
click at [165, 81] on input "(847) 946-2425" at bounding box center [159, 81] width 68 height 13
paste input "602) 513-6724"
type input "(602) 513-6724"
click at [164, 111] on div "John Peppers" at bounding box center [153, 108] width 38 height 7
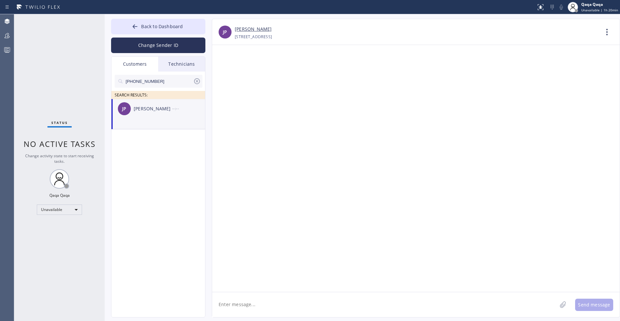
click at [249, 298] on textarea at bounding box center [384, 304] width 345 height 25
paste textarea "Hello! Our technician visited your home [DATE]. How was your experience? Please…"
type textarea "Hello! Our technician visited your home [DATE]. How was your experience? Please…"
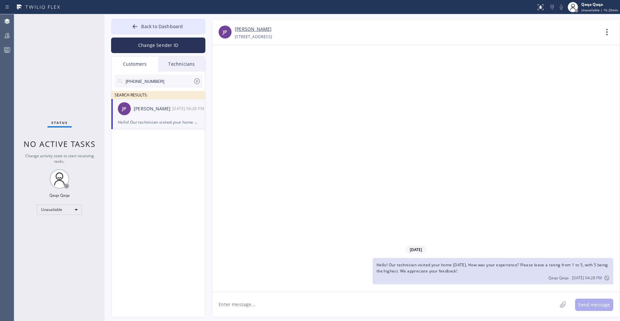
click at [143, 77] on input "(602) 513-6724" at bounding box center [159, 81] width 68 height 13
paste input "201) 264-0368"
click at [138, 107] on div "Lauren Welch" at bounding box center [153, 108] width 38 height 7
click at [152, 115] on div "LW Lauren Welch 09/04 08:33 AM" at bounding box center [158, 108] width 94 height 19
click at [155, 79] on input "(201) 264-0368" at bounding box center [159, 81] width 68 height 13
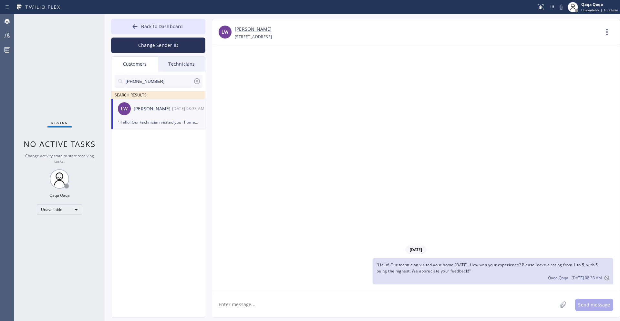
paste input "661) 816-7875"
type input "(661) 816-7875"
click at [157, 110] on div "Elsa Rivas" at bounding box center [153, 108] width 38 height 7
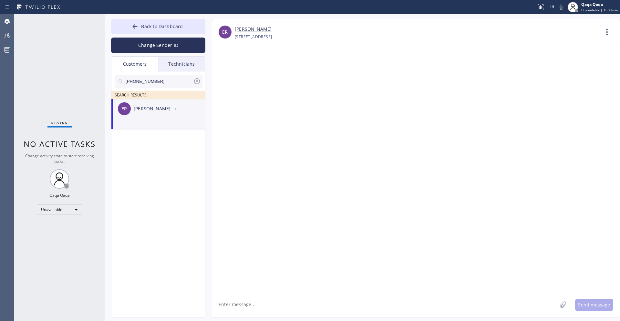
click at [283, 309] on textarea at bounding box center [384, 304] width 345 height 25
paste textarea "Hello! Our technician visited your home [DATE]. How was your experience? Please…"
type textarea "Hello! Our technician visited your home [DATE]. How was your experience? Please…"
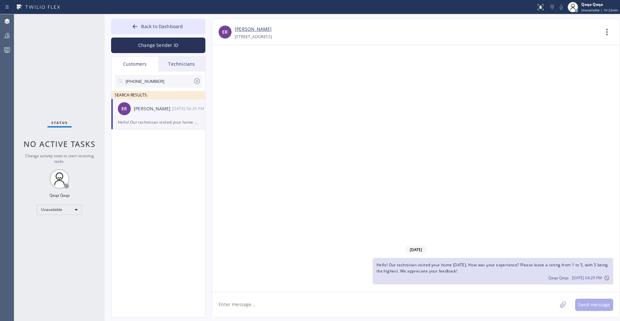
click at [160, 85] on input "(661) 816-7875" at bounding box center [159, 81] width 68 height 13
paste input "818) 391-5064"
type input "(818) 391-5064"
click at [154, 110] on div "Tom Virtue" at bounding box center [153, 108] width 38 height 7
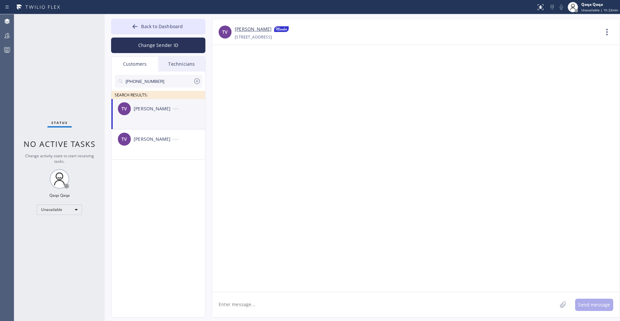
click at [156, 108] on div "Tom Virtue" at bounding box center [153, 108] width 38 height 7
click at [240, 303] on textarea at bounding box center [384, 304] width 345 height 25
paste textarea "Hello! Our technician visited your home [DATE]. How was your experience? Please…"
type textarea "Hello! Our technician visited your home [DATE]. How was your experience? Please…"
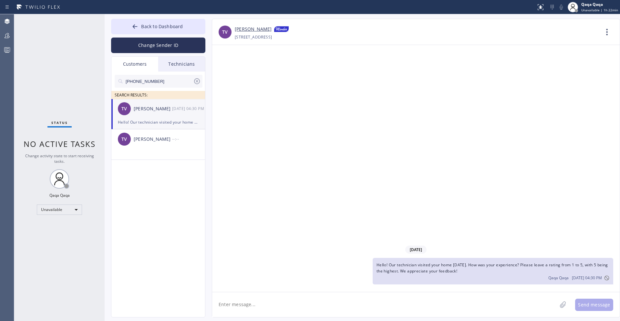
click at [174, 76] on input "(818) 391-5064" at bounding box center [159, 81] width 68 height 13
paste input "606-7978"
type input "(818) 606-7978"
click at [144, 108] on div "Jerry Shain" at bounding box center [153, 108] width 38 height 7
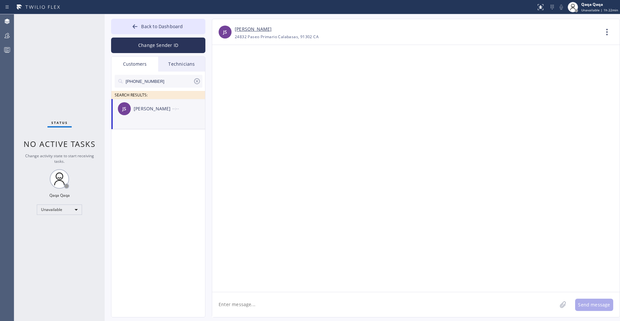
click at [127, 109] on div "JS" at bounding box center [124, 108] width 13 height 13
click at [306, 311] on textarea at bounding box center [384, 304] width 345 height 25
paste textarea "Hello! Our technician visited your home [DATE]. How was your experience? Please…"
type textarea "Hello! Our technician visited your home [DATE]. How was your experience? Please…"
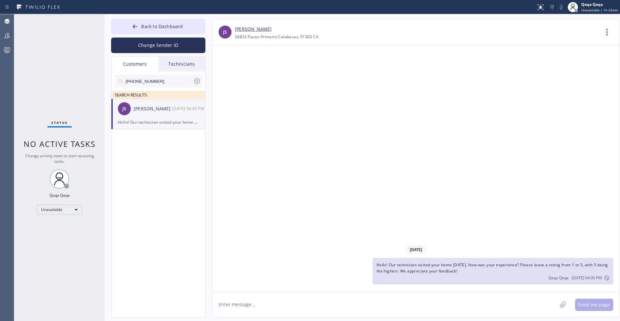
click at [145, 80] on input "(818) 606-7978" at bounding box center [159, 81] width 68 height 13
paste input "323) 868-6182"
click at [158, 114] on div "JJ Jojo Jalapit --:--" at bounding box center [158, 108] width 94 height 19
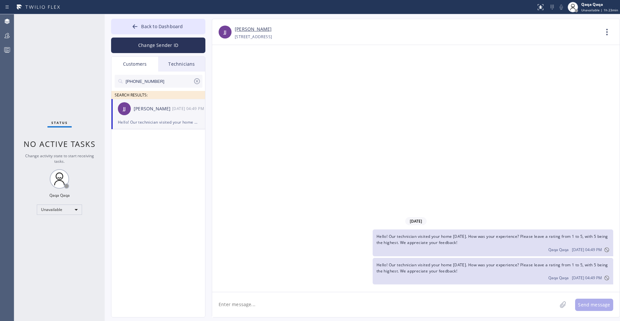
click at [169, 82] on input "(323) 868-6182" at bounding box center [159, 81] width 68 height 13
paste input "805) 892-8108"
type input "(805) 892-8108"
click at [147, 108] on div "Fafi Rojas" at bounding box center [153, 108] width 38 height 7
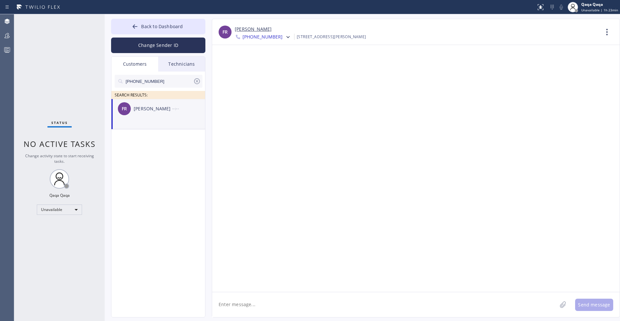
click at [152, 112] on div "Fafi Rojas" at bounding box center [153, 108] width 38 height 7
click at [237, 312] on textarea at bounding box center [384, 304] width 345 height 25
paste textarea "Hello! Our technician visited your home [DATE]. How was your experience? Please…"
type textarea "Hello! Our technician visited your home [DATE]. How was your experience? Please…"
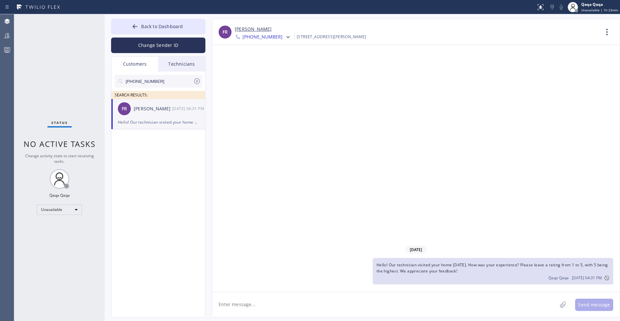
click at [159, 79] on input "(805) 892-8108" at bounding box center [159, 81] width 68 height 13
paste input "305) 763-2673"
type input "(305) 763-2673"
click at [151, 104] on div "OC Ozzie Campos --:--" at bounding box center [158, 108] width 94 height 19
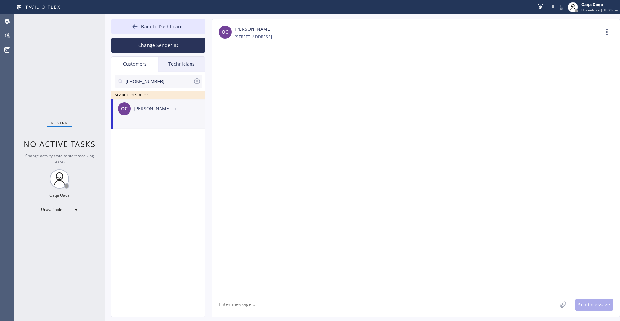
click at [148, 107] on div "Ozzie Campos" at bounding box center [153, 108] width 38 height 7
click at [237, 303] on textarea at bounding box center [384, 304] width 345 height 25
paste textarea "Hello! Our technician visited your home [DATE]. How was your experience? Please…"
type textarea "Hello! Our technician visited your home [DATE]. How was your experience? Please…"
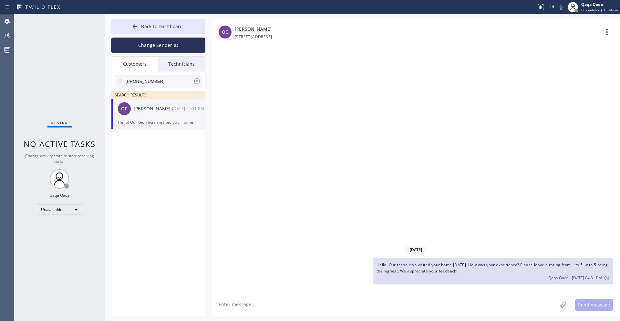
click at [165, 85] on input "(305) 763-2673" at bounding box center [159, 81] width 68 height 13
paste input "917) 723-240"
type input "(917) 723-2403"
click at [170, 111] on div "Kate Abernathy" at bounding box center [153, 108] width 38 height 7
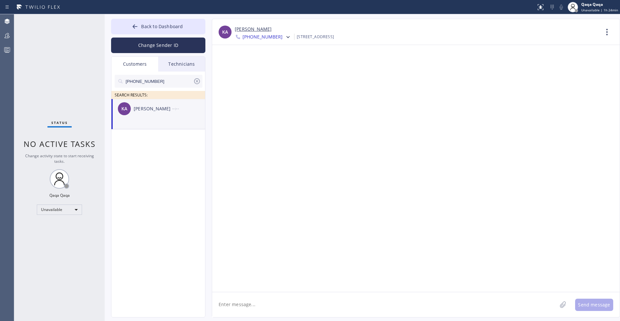
click at [152, 108] on div "Kate Abernathy" at bounding box center [153, 108] width 38 height 7
click at [300, 307] on textarea at bounding box center [384, 304] width 345 height 25
paste textarea "Hello! Our technician visited your home [DATE]. How was your experience? Please…"
type textarea "Hello! Our technician visited your home [DATE]. How was your experience? Please…"
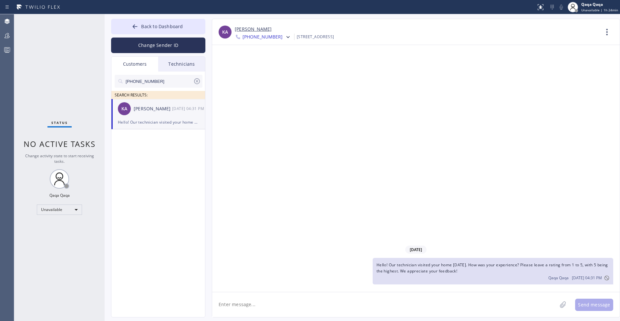
click at [173, 78] on input "(917) 723-2403" at bounding box center [159, 81] width 68 height 13
paste input "29) 521-0730"
type input "(929) 521-0730"
click at [150, 117] on div "JH Jackie Humbert --:--" at bounding box center [158, 108] width 94 height 19
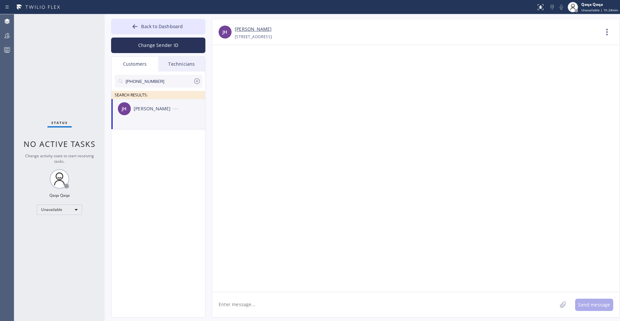
click at [240, 305] on textarea at bounding box center [384, 304] width 345 height 25
paste textarea "Hello! Our technician visited your home [DATE]. How was your experience? Please…"
type textarea "Hello! Our technician visited your home [DATE]. How was your experience? Please…"
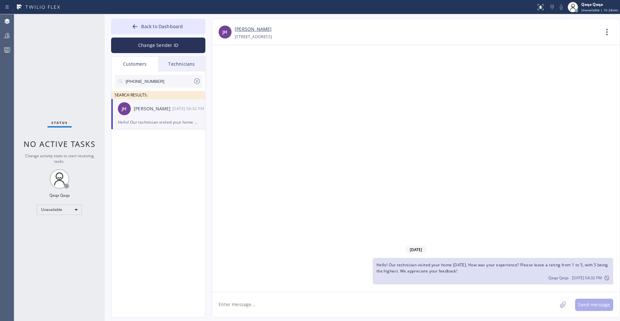
click at [151, 84] on input "(929) 521-0730" at bounding box center [159, 81] width 68 height 13
paste input "718) 712-3119"
type input "(718) 712-3119"
click at [143, 109] on div "Robyn Baugh" at bounding box center [153, 108] width 38 height 7
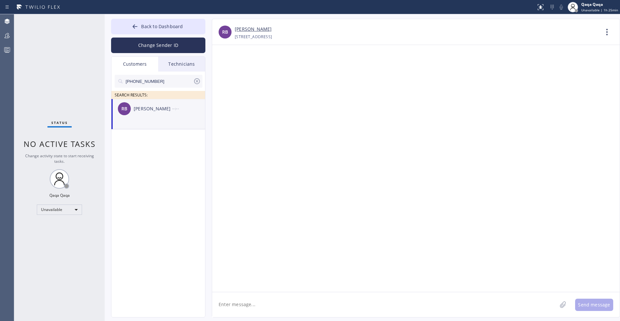
click at [157, 110] on div "Robyn Baugh" at bounding box center [153, 108] width 38 height 7
click at [277, 305] on textarea at bounding box center [384, 304] width 345 height 25
paste textarea "Hello! Our technician visited your home [DATE]. How was your experience? Please…"
type textarea "Hello! Our technician visited your home [DATE]. How was your experience? Please…"
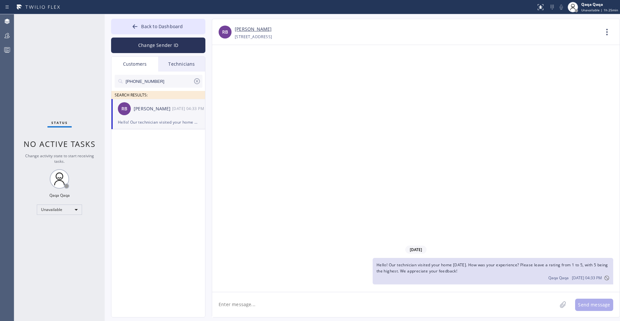
click at [169, 75] on input "(718) 712-3119" at bounding box center [159, 81] width 68 height 13
paste input "949) 500-3637"
type input "(949) 500-3637"
click at [163, 114] on div "GC Gary Claman --:--" at bounding box center [158, 108] width 94 height 19
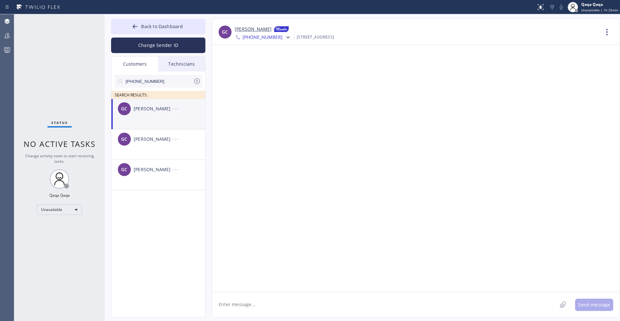
click at [149, 108] on div "Gary Claman" at bounding box center [153, 108] width 38 height 7
click at [342, 307] on textarea at bounding box center [384, 304] width 345 height 25
paste textarea "Hello! Our technician visited your home [DATE]. How was your experience? Please…"
type textarea "Hello! Our technician visited your home [DATE]. How was your experience? Please…"
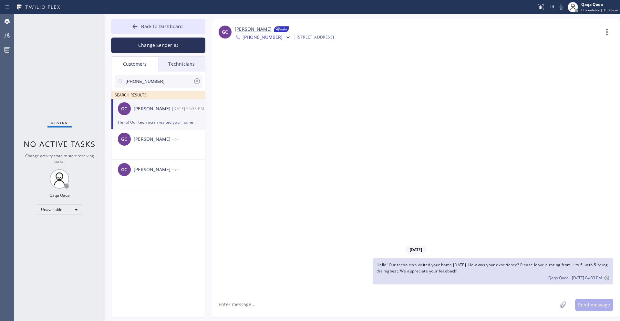
click at [176, 85] on input "(949) 500-3637" at bounding box center [159, 81] width 68 height 13
paste input "801) 910-2755"
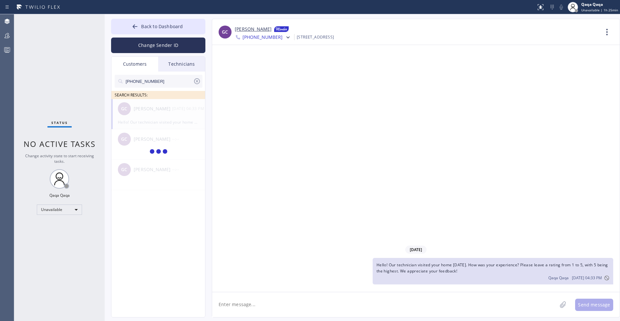
type input "(801) 910-2755"
click at [150, 109] on div "Lori Beecher" at bounding box center [153, 108] width 38 height 7
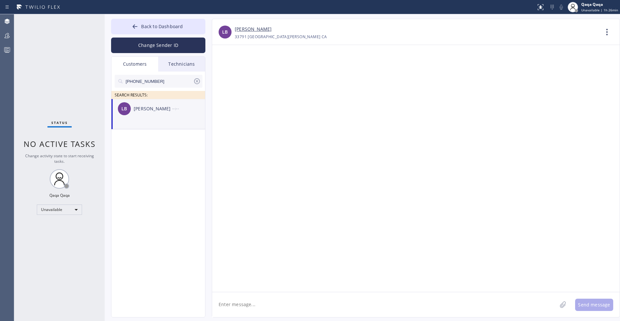
click at [255, 298] on textarea at bounding box center [384, 304] width 345 height 25
paste textarea "Hello! Our technician visited your home [DATE]. How was your experience? Please…"
type textarea "Hello! Our technician visited your home [DATE]. How was your experience? Please…"
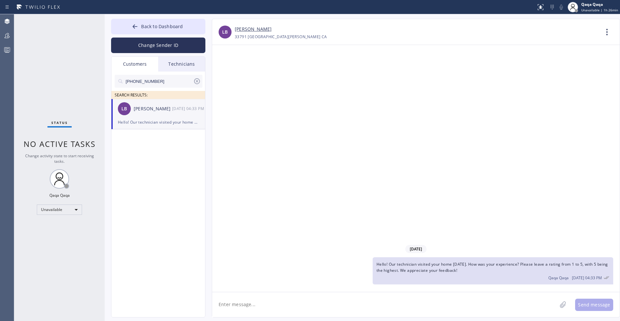
click at [169, 79] on input "(801) 910-2755" at bounding box center [159, 81] width 68 height 13
paste input "310) 701-2942"
type input "(310) 701-2942"
click at [161, 113] on div "PS Pat Slattery --:--" at bounding box center [158, 108] width 94 height 19
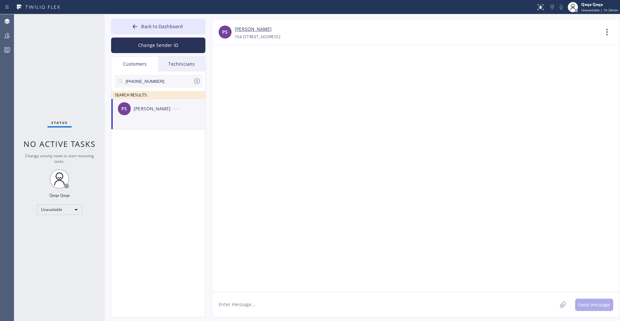
click at [152, 116] on div "PS Pat Slattery --:--" at bounding box center [158, 108] width 94 height 19
click at [243, 313] on textarea at bounding box center [384, 304] width 345 height 25
paste textarea "Hello! Our technician visited your home [DATE]. How was your experience? Please…"
type textarea "Hello! Our technician visited your home [DATE]. How was your experience? Please…"
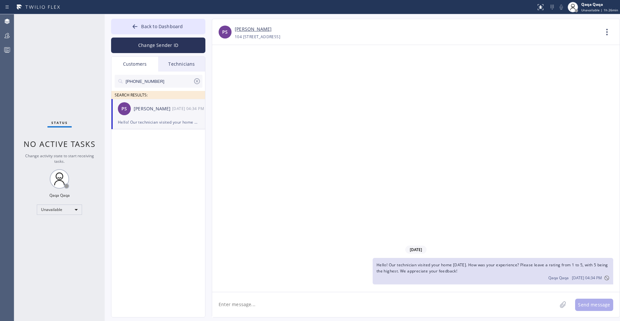
click at [153, 82] on input "(310) 701-2942" at bounding box center [159, 81] width 68 height 13
paste input "480) 254-460"
type input "(480) 254-4602"
click at [140, 110] on div "Mackenzie Williams" at bounding box center [153, 108] width 38 height 7
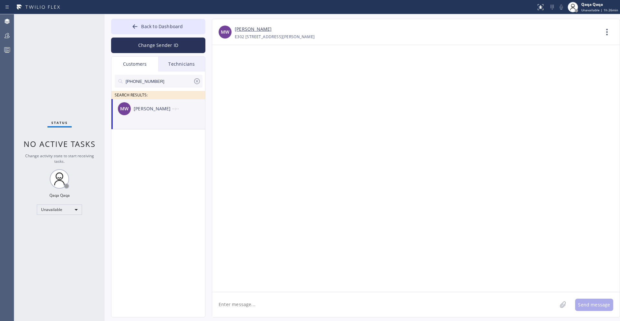
click at [233, 301] on textarea at bounding box center [384, 304] width 345 height 25
paste
type textarea "Hello! Our technician visited your home [DATE]. How was your experience? Please…"
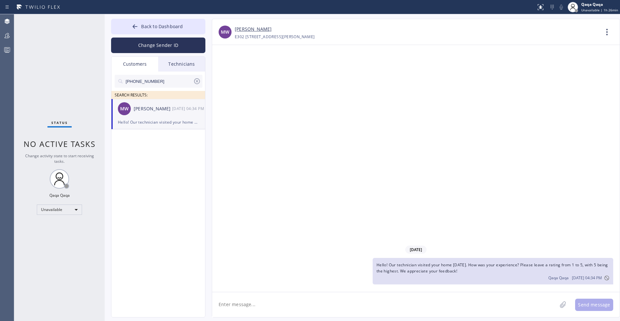
click at [161, 82] on input "(480) 254-4602" at bounding box center [159, 81] width 68 height 13
type input "(310) 913-1353"
click at [147, 108] on div "Aaron Shuster" at bounding box center [153, 108] width 38 height 7
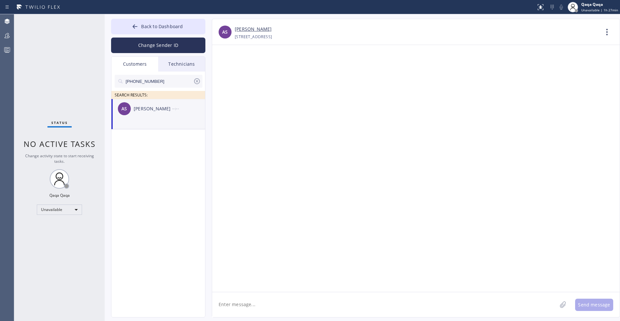
click at [264, 306] on textarea at bounding box center [384, 304] width 345 height 25
type textarea "Hello! Our technician visited your home [DATE]. How was your experience? Please…"
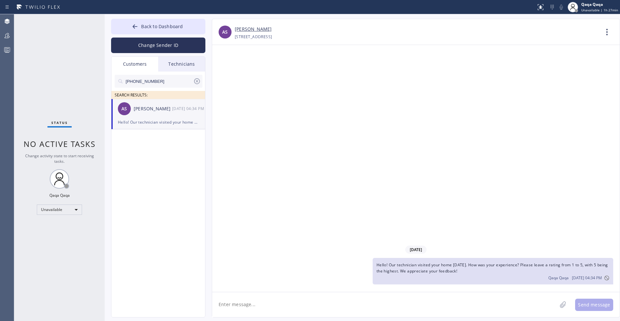
click at [175, 80] on input "(310) 913-1353" at bounding box center [159, 81] width 68 height 13
type input "(206) 851-6838"
click at [152, 114] on div "VV Vladgislav Volchkov --:--" at bounding box center [158, 108] width 94 height 19
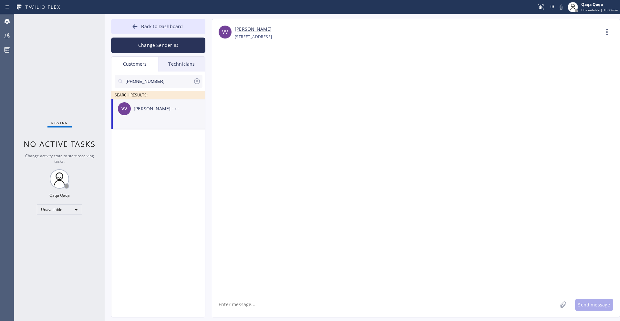
click at [145, 107] on div "Vladgislav Volchkov" at bounding box center [153, 108] width 38 height 7
click at [234, 301] on textarea at bounding box center [384, 304] width 345 height 25
type textarea "Hello! Our technician visited your home [DATE]. How was your experience? Please…"
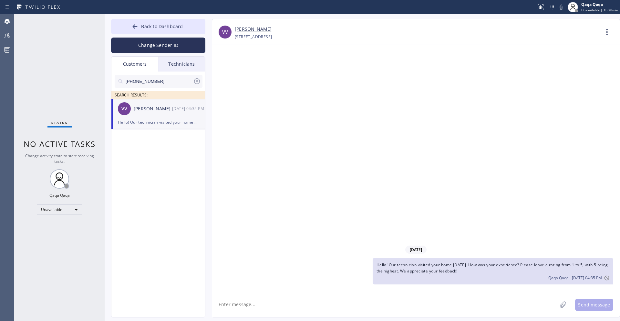
click at [162, 83] on input "(206) 851-6838" at bounding box center [159, 81] width 68 height 13
type input "(650) 303-3316"
click at [152, 111] on div "Benjamin Albornoz" at bounding box center [153, 108] width 38 height 7
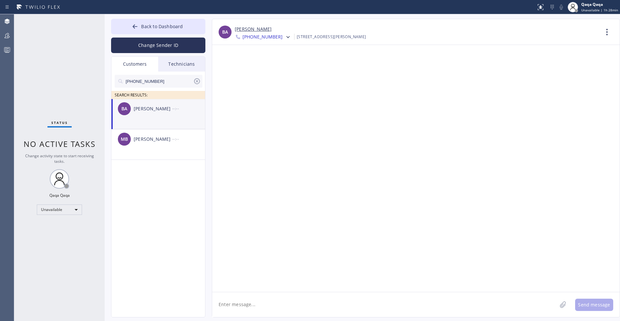
click at [237, 311] on textarea at bounding box center [384, 304] width 345 height 25
type textarea "Hello! Our technician visited your home [DATE]. How was your experience? Please…"
